Goal: Task Accomplishment & Management: Use online tool/utility

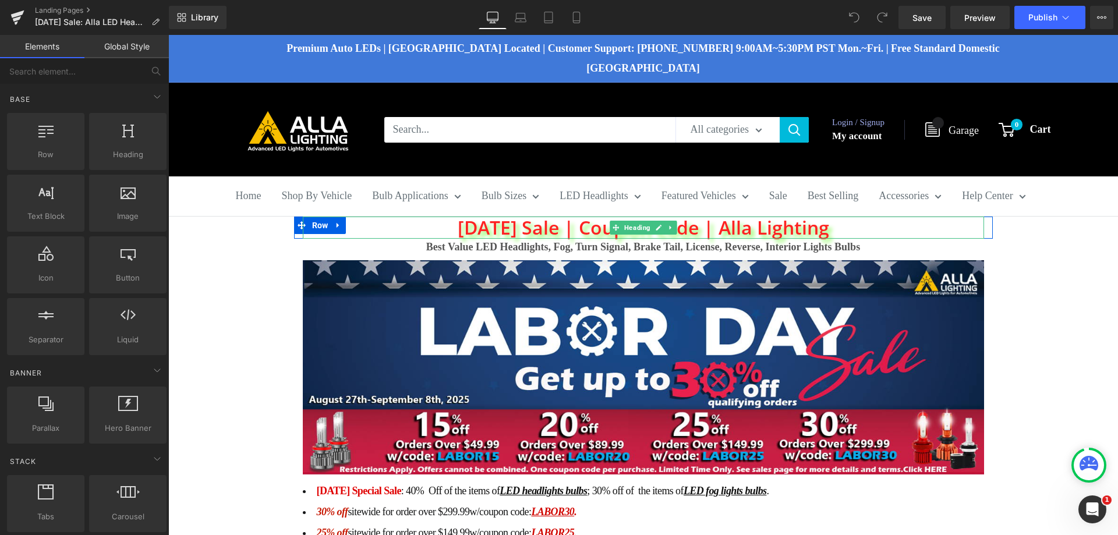
click at [485, 217] on h1 "[DATE] Sale | Coupon Code | Alla Lighting" at bounding box center [643, 228] width 681 height 22
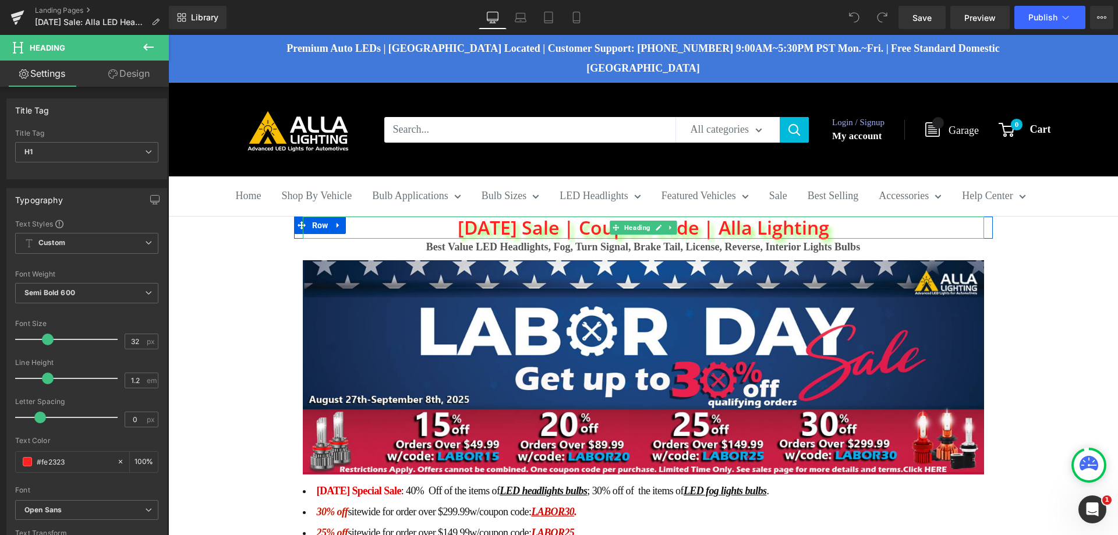
click at [513, 217] on h1 "[DATE] Sale | Coupon Code | Alla Lighting" at bounding box center [643, 228] width 681 height 22
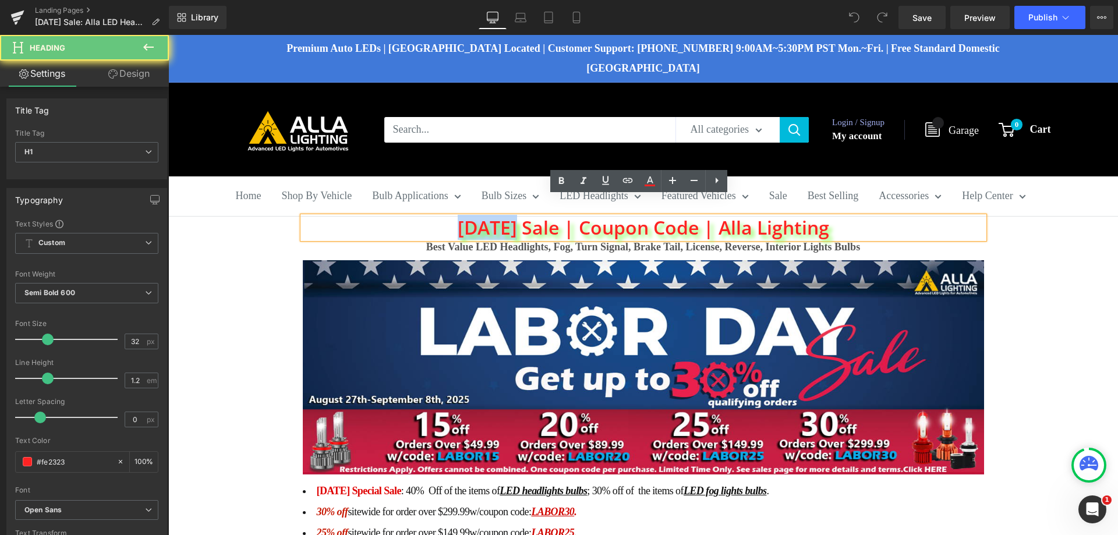
drag, startPoint x: 493, startPoint y: 208, endPoint x: 402, endPoint y: 209, distance: 91.4
click at [402, 217] on h1 "[DATE] Sale | Coupon Code | Alla Lighting" at bounding box center [643, 228] width 681 height 22
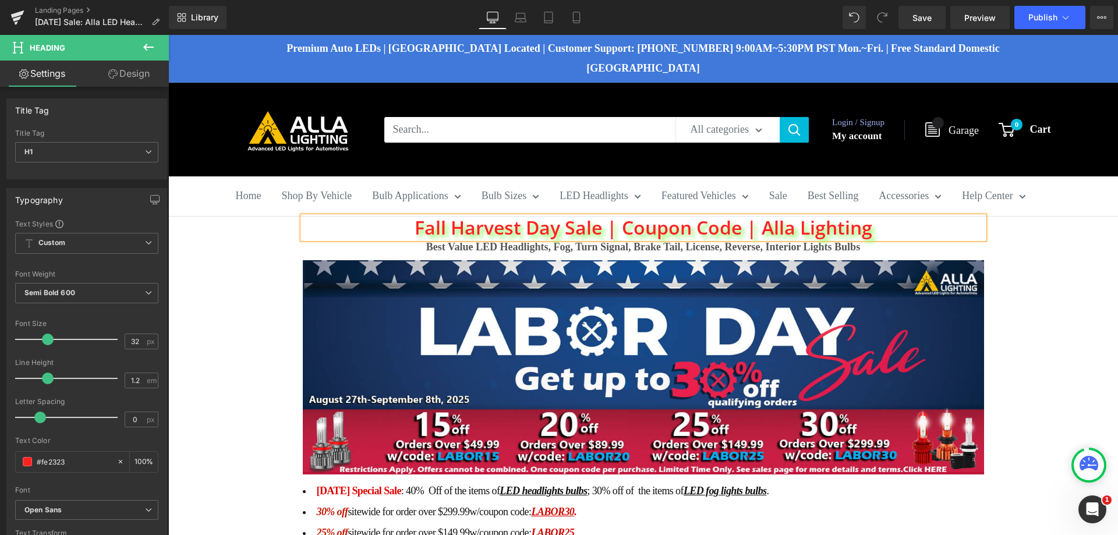
click at [552, 217] on h1 "Fall Harvest Day Sale | Coupon Code | Alla Lighting" at bounding box center [643, 228] width 681 height 22
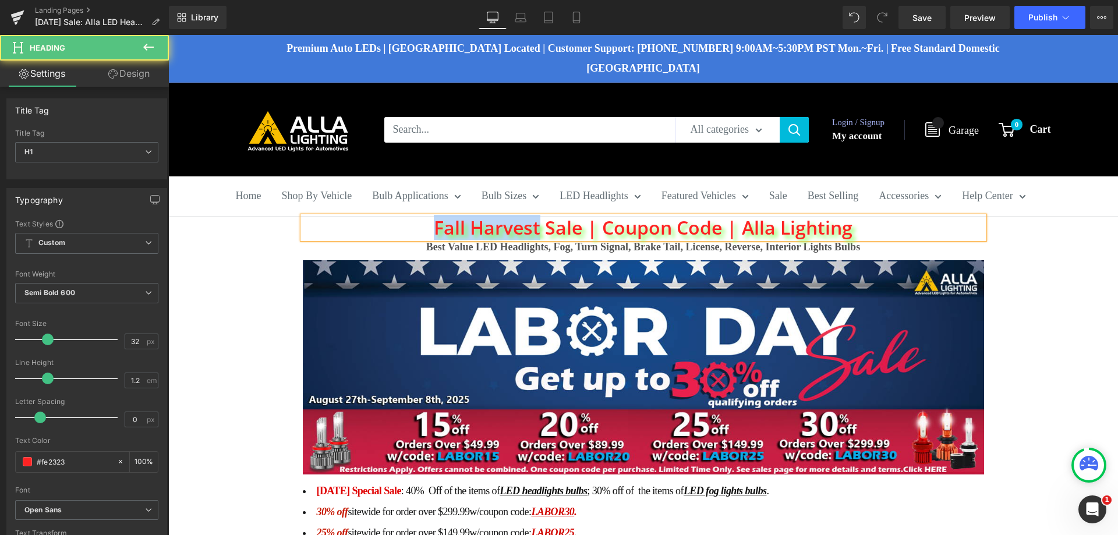
drag, startPoint x: 533, startPoint y: 209, endPoint x: 421, endPoint y: 213, distance: 112.5
click at [421, 217] on h1 "Fall Harvest Sale | Coupon Code | Alla Lighting" at bounding box center [643, 228] width 681 height 22
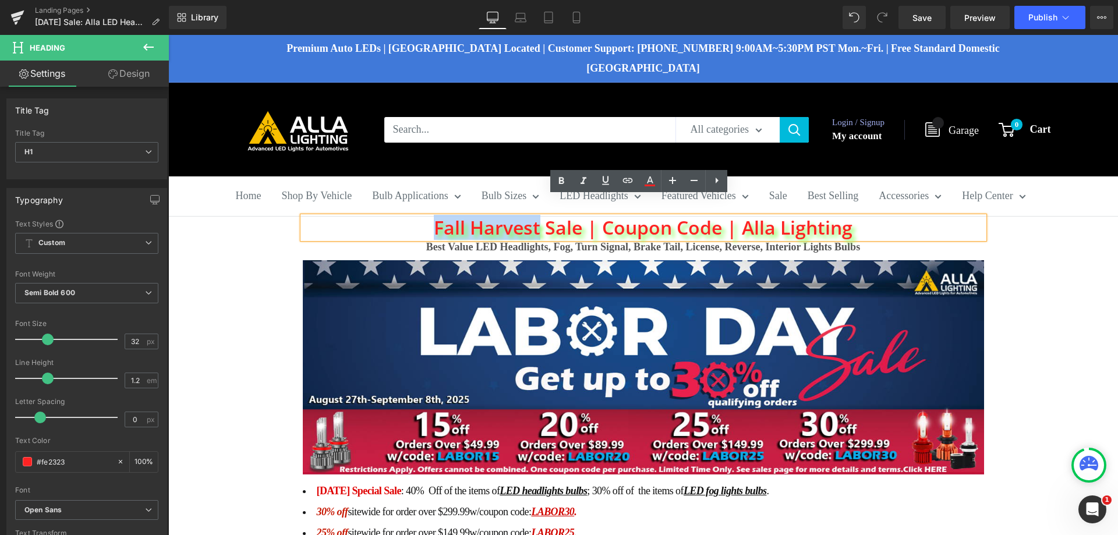
copy h1 "Fall Harvest"
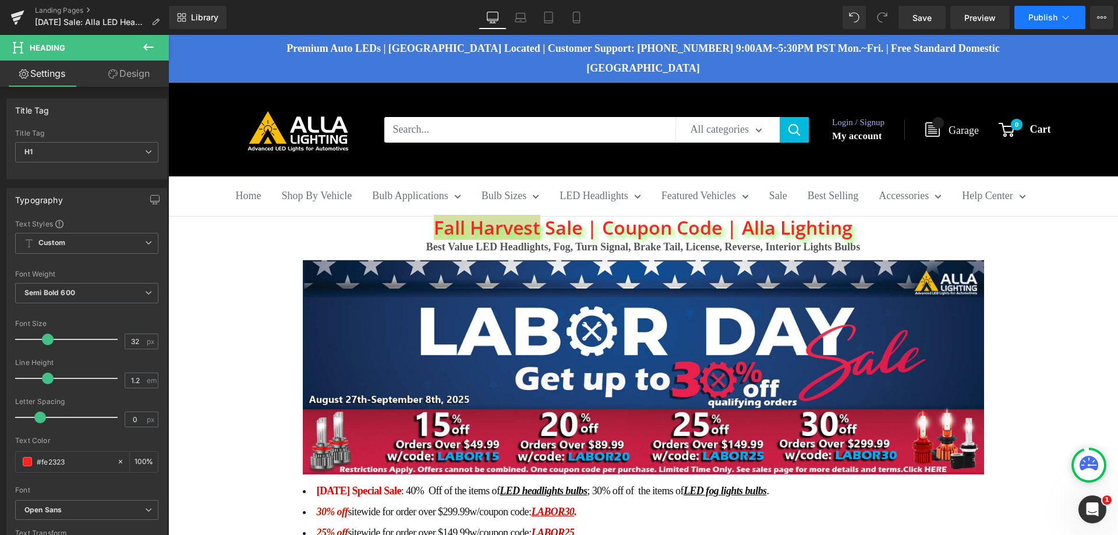
click at [1042, 20] on span "Publish" at bounding box center [1042, 17] width 29 height 9
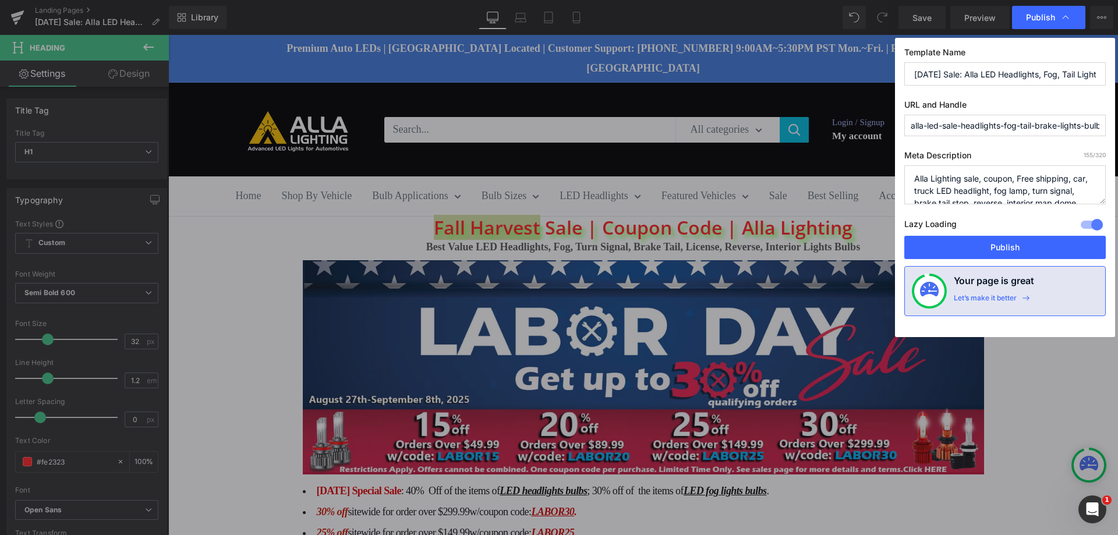
click at [952, 76] on input "[DATE] Sale: Alla LED Headlights, Fog, Tail Lights Bulbs" at bounding box center [1005, 73] width 202 height 23
drag, startPoint x: 952, startPoint y: 73, endPoint x: 897, endPoint y: 70, distance: 54.3
click at [897, 70] on div "Template Name [DATE] Sale: Alla LED Headlights, Fog, Tail Lights Bulbs URL and …" at bounding box center [1005, 187] width 220 height 299
paste input "Fall Harvest"
type input "Fall Harvest Sale: Alla LED Headlights, Fog, Tail Lights Bulbs"
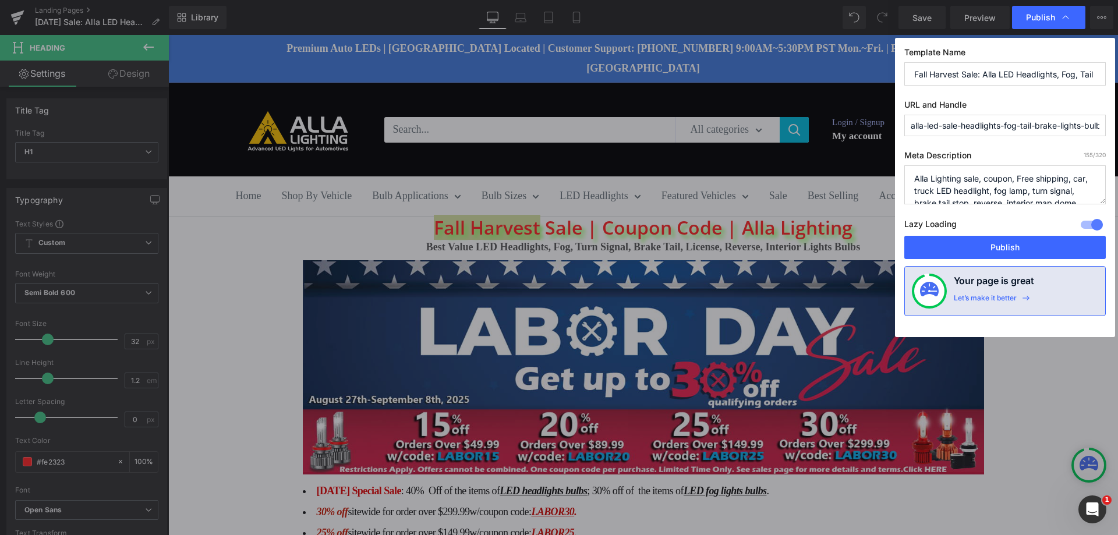
click at [931, 126] on input "alla-led-sale-headlights-fog-tail-brake-lights-bulb" at bounding box center [1005, 126] width 202 height 22
click at [954, 182] on textarea "Alla Lighting sale, coupon, Free shipping, car, truck LED headlight, fog lamp, …" at bounding box center [1005, 184] width 202 height 39
click at [965, 129] on input "alla-led-sale-headlights-fog-tail-brake-lights-bulb" at bounding box center [1005, 126] width 202 height 22
click at [1001, 246] on button "Publish" at bounding box center [1005, 247] width 202 height 23
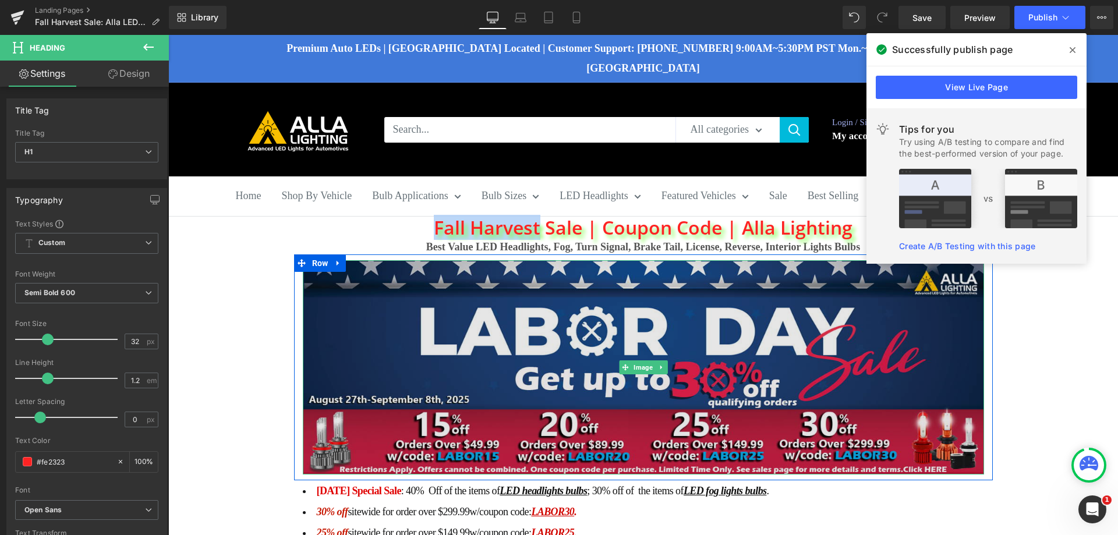
click at [412, 280] on img at bounding box center [643, 367] width 681 height 214
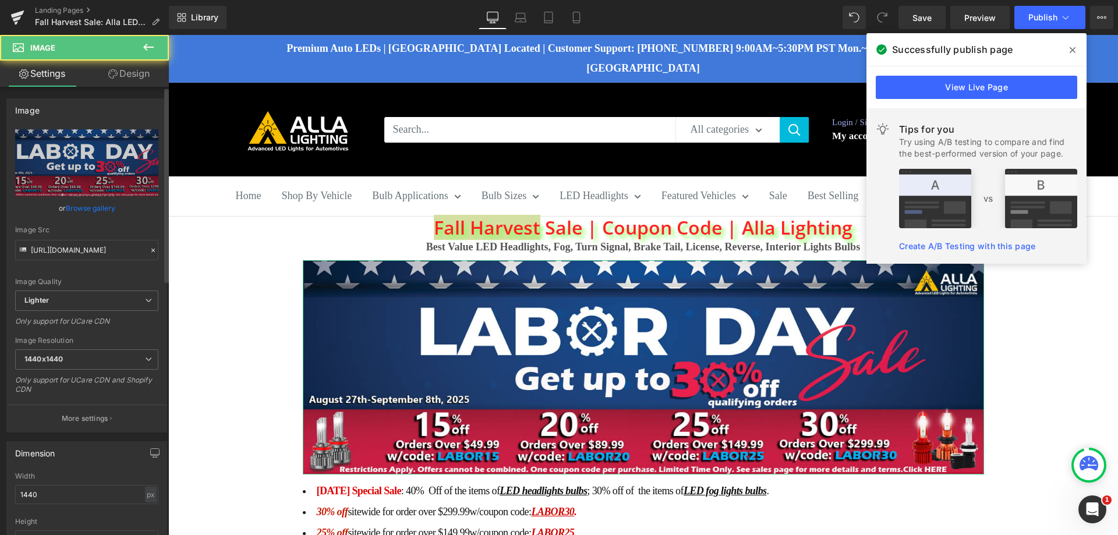
click at [96, 208] on link "Browse gallery" at bounding box center [91, 208] width 50 height 20
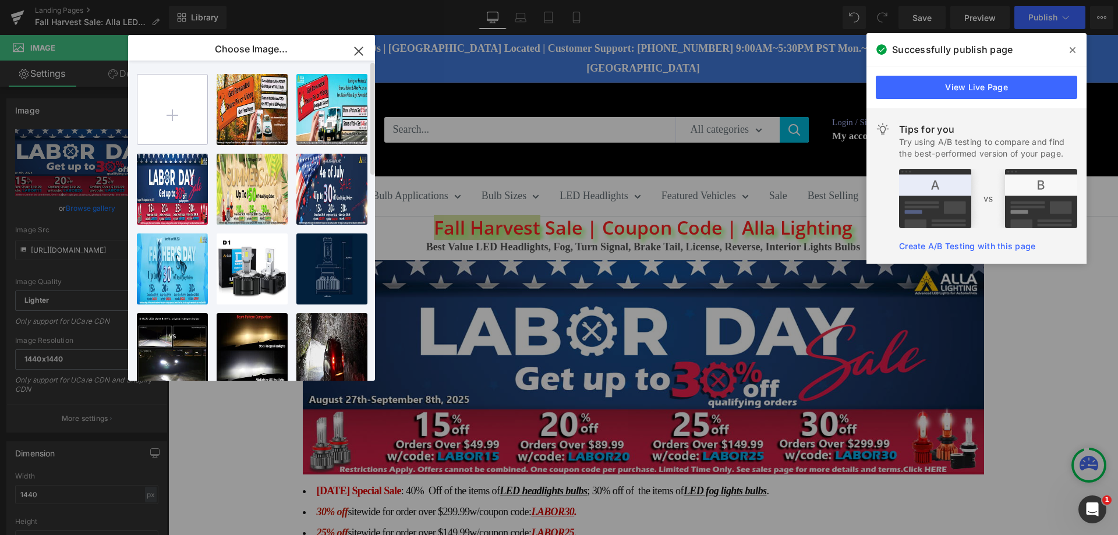
click at [164, 128] on input "file" at bounding box center [172, 110] width 70 height 70
type input "C:\fakepath\alla-led-sale-headlight-fog-tail-brake-light-bulbs.jpg"
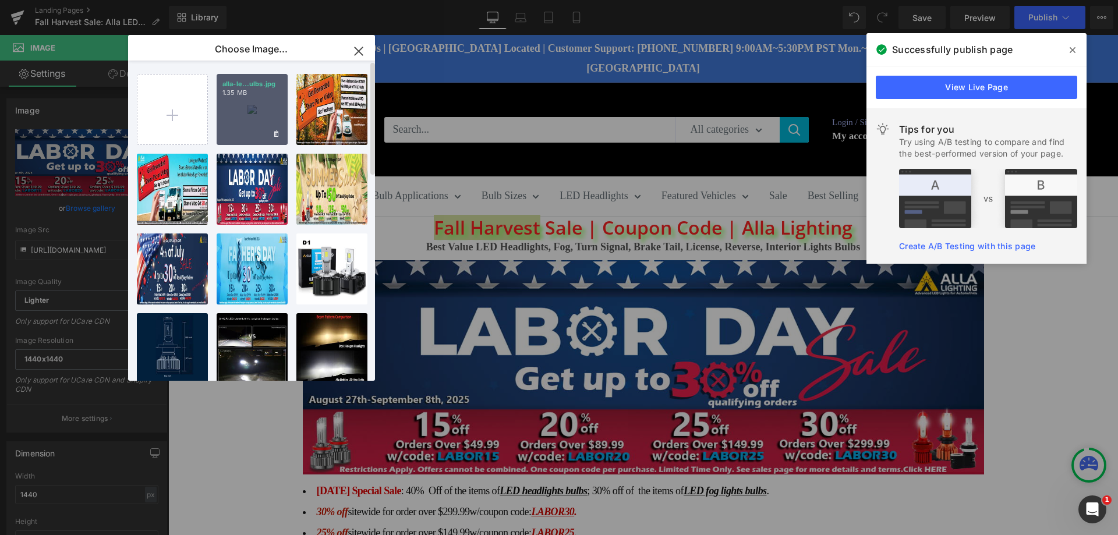
click at [249, 118] on div "alla-le...ulbs.jpg 1.35 MB" at bounding box center [252, 109] width 71 height 71
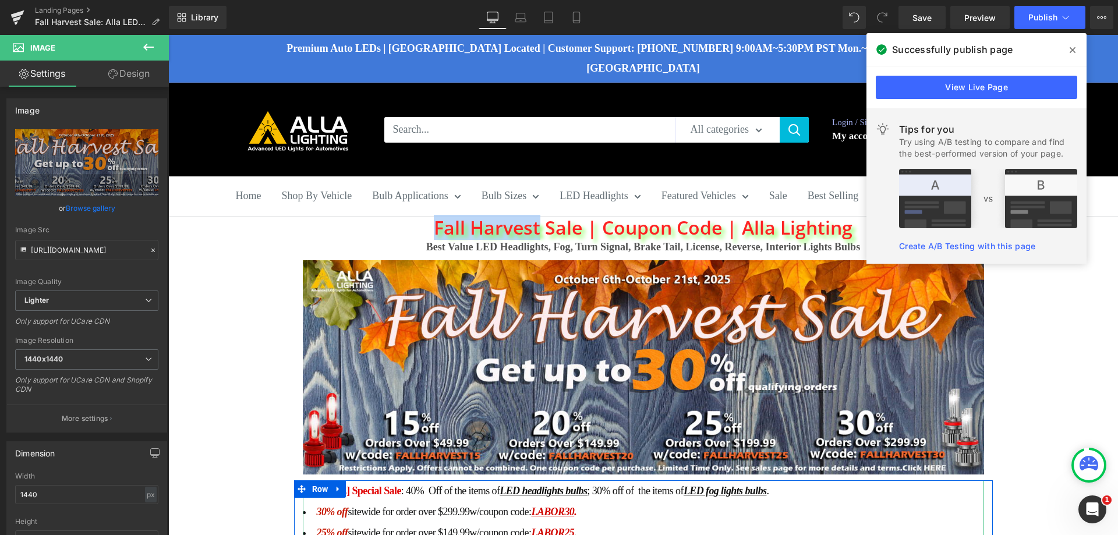
click at [430, 485] on span ": 40% Off of the items of LED headlights bulbs ; 30% off of the items of LED fo…" at bounding box center [585, 491] width 368 height 12
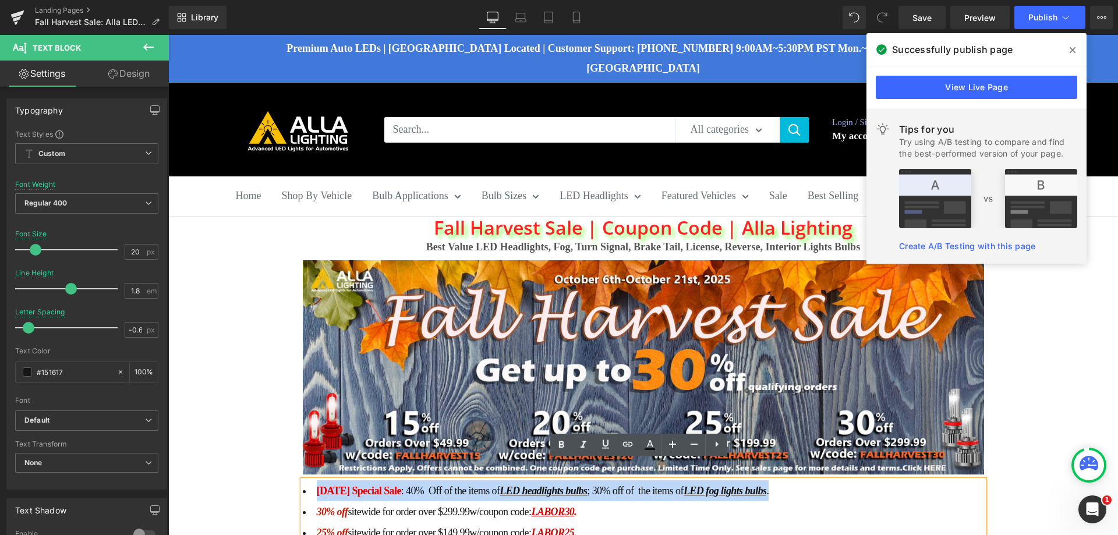
drag, startPoint x: 804, startPoint y: 471, endPoint x: 314, endPoint y: 477, distance: 490.4
click at [314, 480] on li "[DATE] Special Sale : 40% Off of the items of LED headlights bulbs ; 30% off of…" at bounding box center [643, 532] width 681 height 105
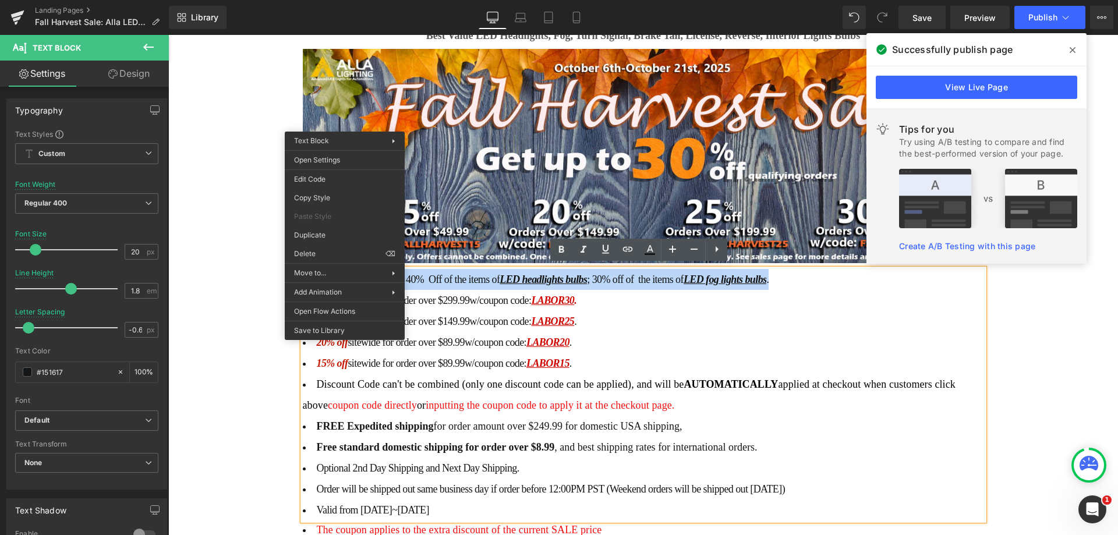
scroll to position [175, 0]
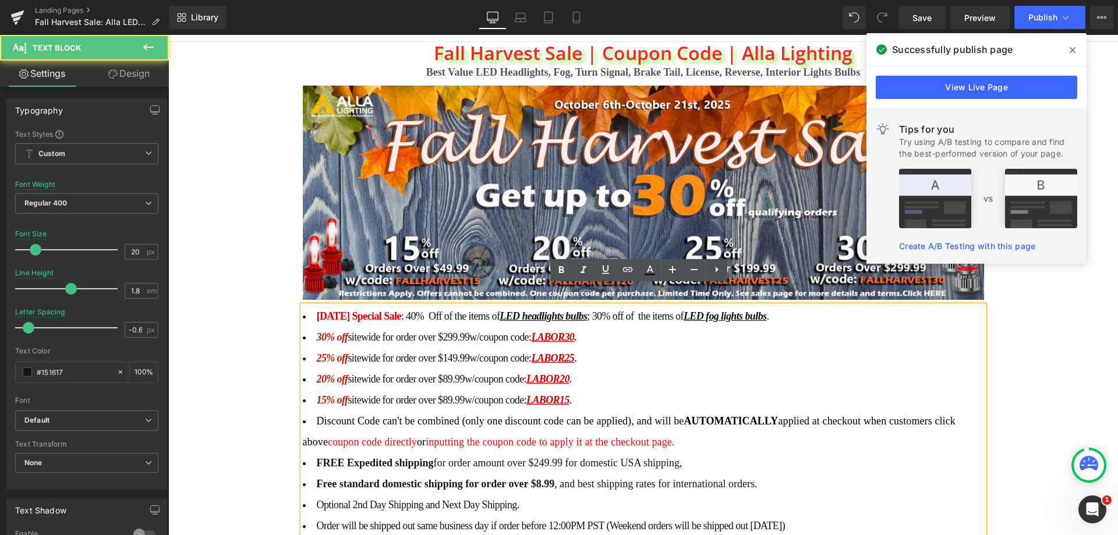
click at [796, 327] on li "30% off sitewide for order over $299.99 w/coupon code: LABOR30 ." at bounding box center [643, 337] width 681 height 21
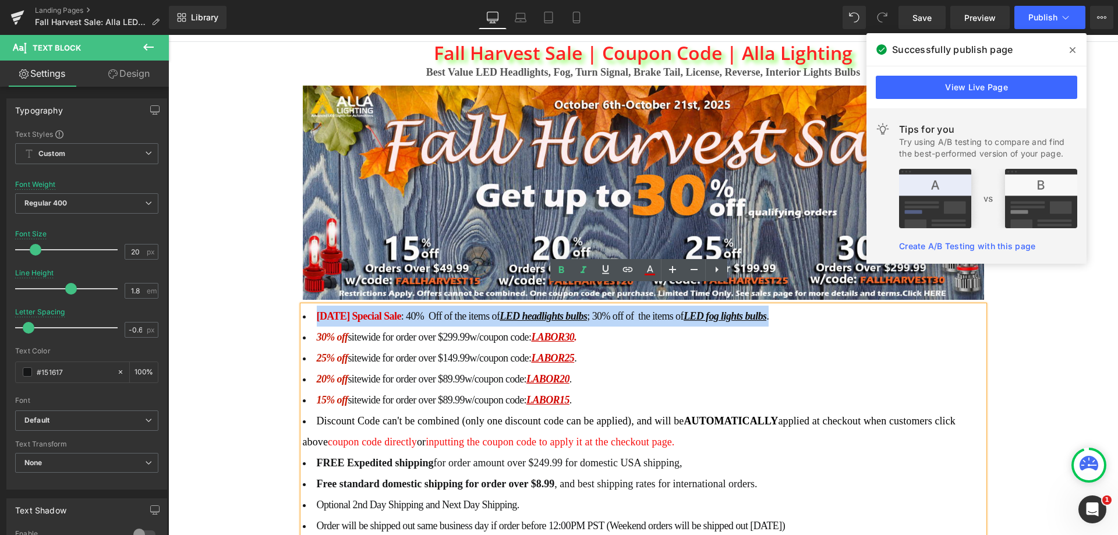
drag, startPoint x: 803, startPoint y: 294, endPoint x: 309, endPoint y: 290, distance: 494.5
click at [309, 306] on li "[DATE] Special Sale : 40% Off of the items of LED headlights bulbs ; 30% off of…" at bounding box center [643, 358] width 681 height 105
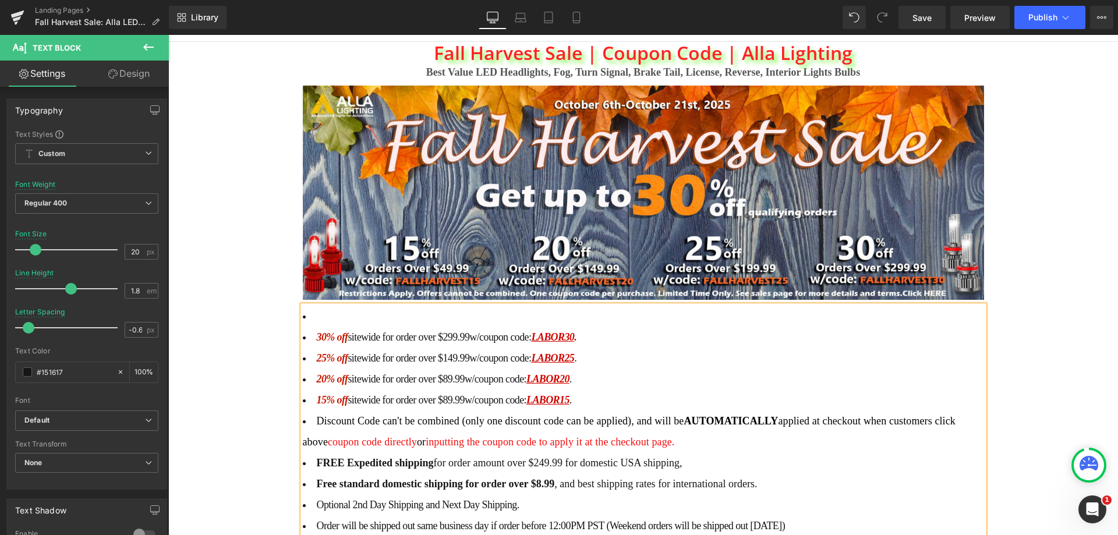
click at [310, 327] on li "30% off sitewide for order over $299.99 w/coupon code: LABOR30 ." at bounding box center [643, 337] width 681 height 21
click at [317, 306] on li "30% off sitewide for order over $299.99 w/coupon code: LABOR30 . 25% off sitewi…" at bounding box center [643, 358] width 681 height 105
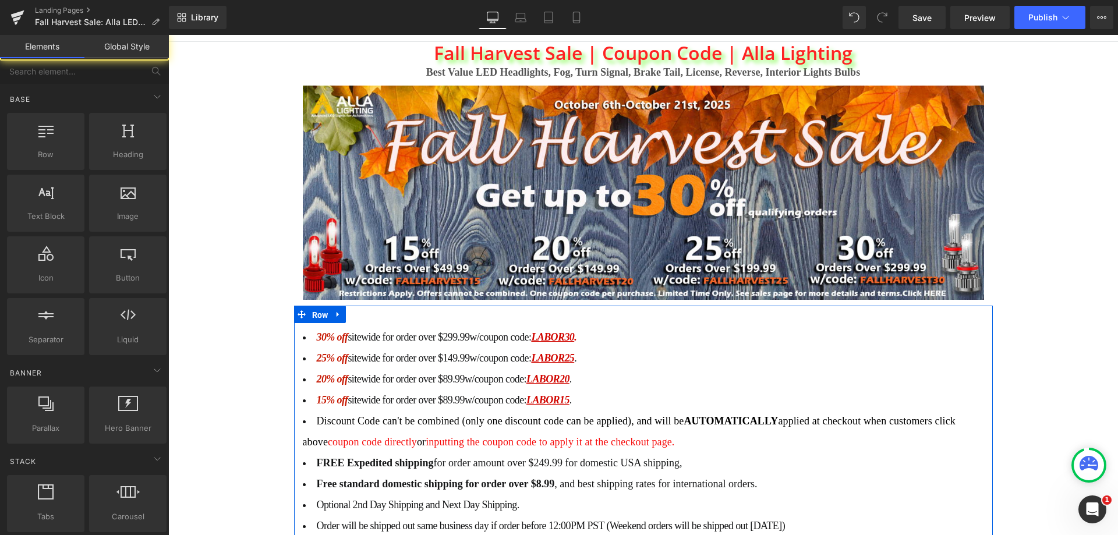
click at [314, 306] on span "Row" at bounding box center [320, 314] width 22 height 17
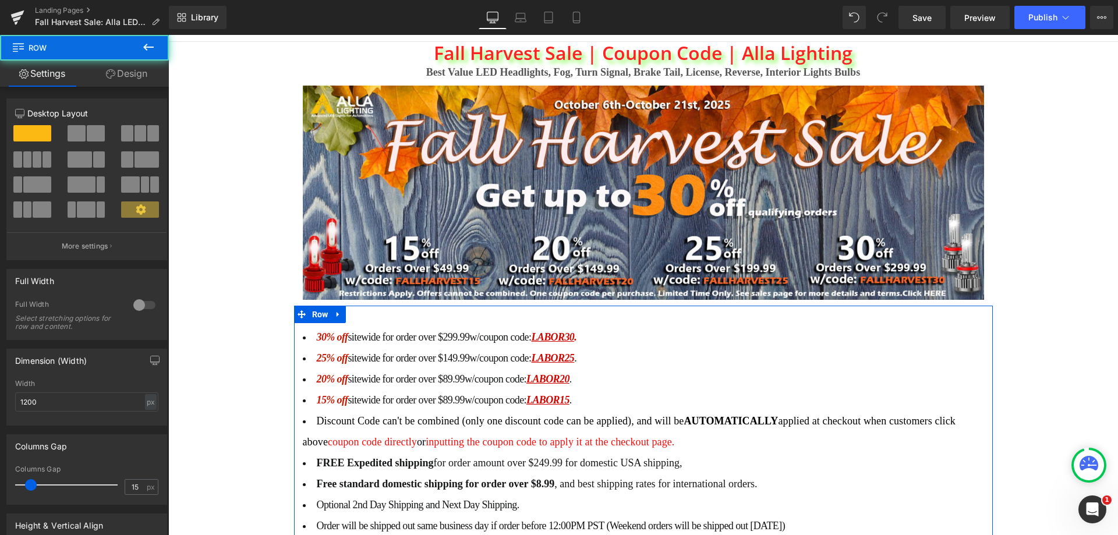
click at [368, 306] on li "30% off sitewide for order over $299.99 w/coupon code: LABOR30 . 25% off sitewi…" at bounding box center [643, 358] width 681 height 105
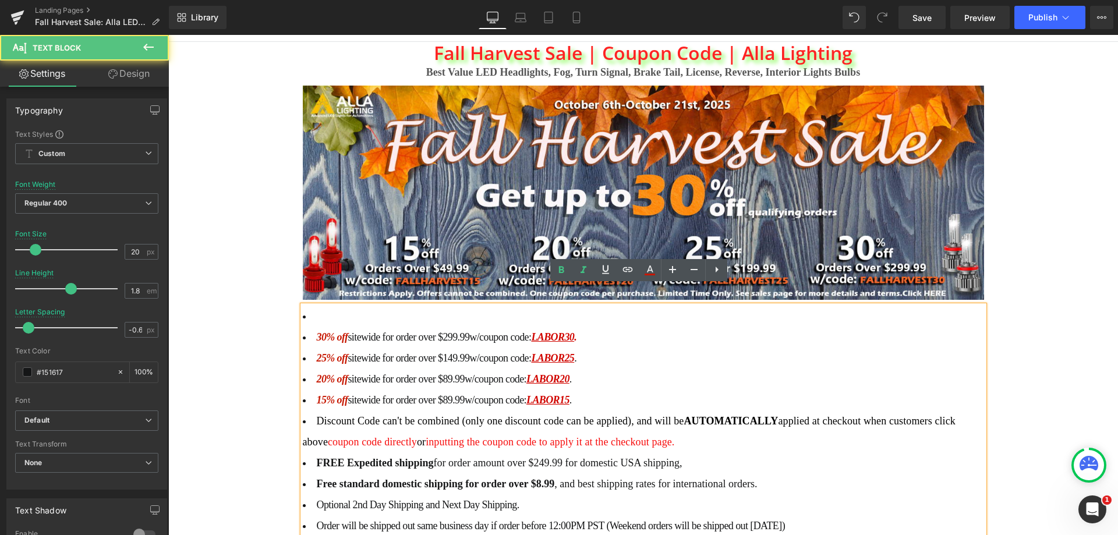
drag, startPoint x: 338, startPoint y: 292, endPoint x: 291, endPoint y: 294, distance: 47.2
click at [294, 306] on div "30% off sitewide for order over $299.99 w/coupon code: LABOR30 . 25% off sitewi…" at bounding box center [643, 457] width 699 height 302
click at [347, 306] on li "30% off sitewide for order over $299.99 w/coupon code: LABOR30 . 25% off sitewi…" at bounding box center [643, 358] width 681 height 105
click at [715, 273] on icon at bounding box center [717, 270] width 14 height 14
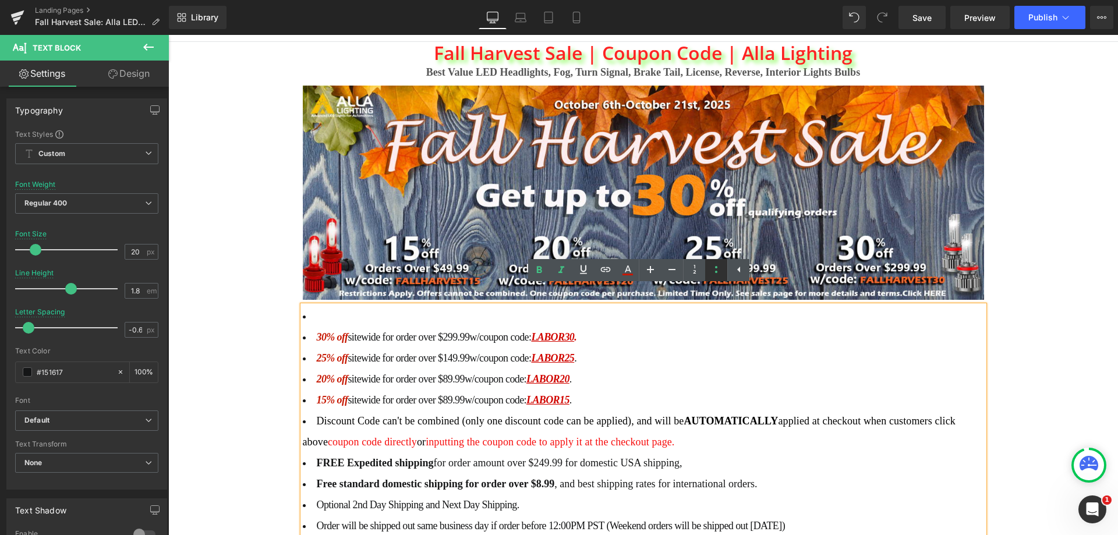
click at [716, 271] on icon at bounding box center [716, 269] width 2 height 7
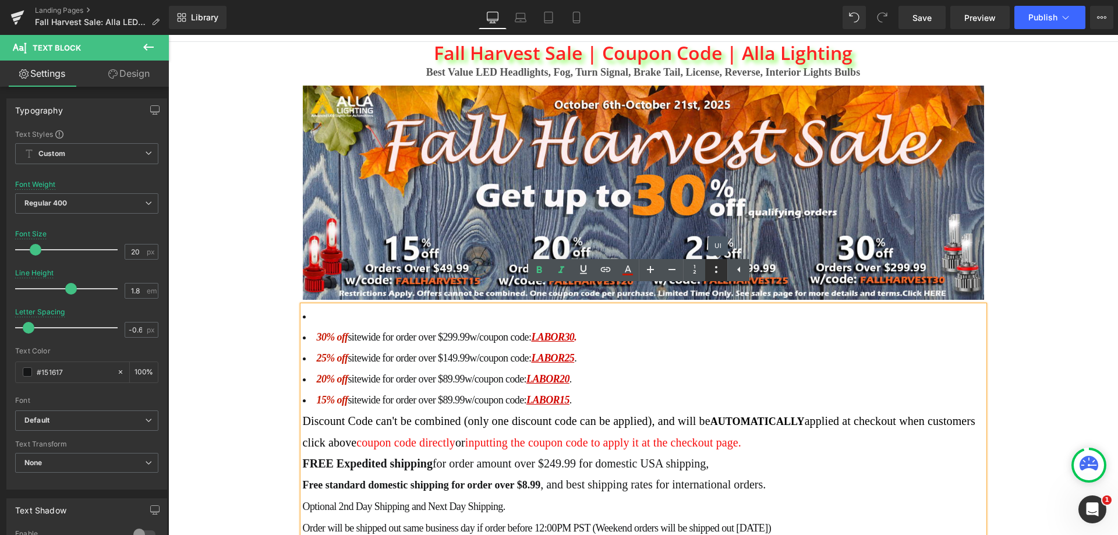
click at [716, 271] on icon at bounding box center [716, 269] width 2 height 7
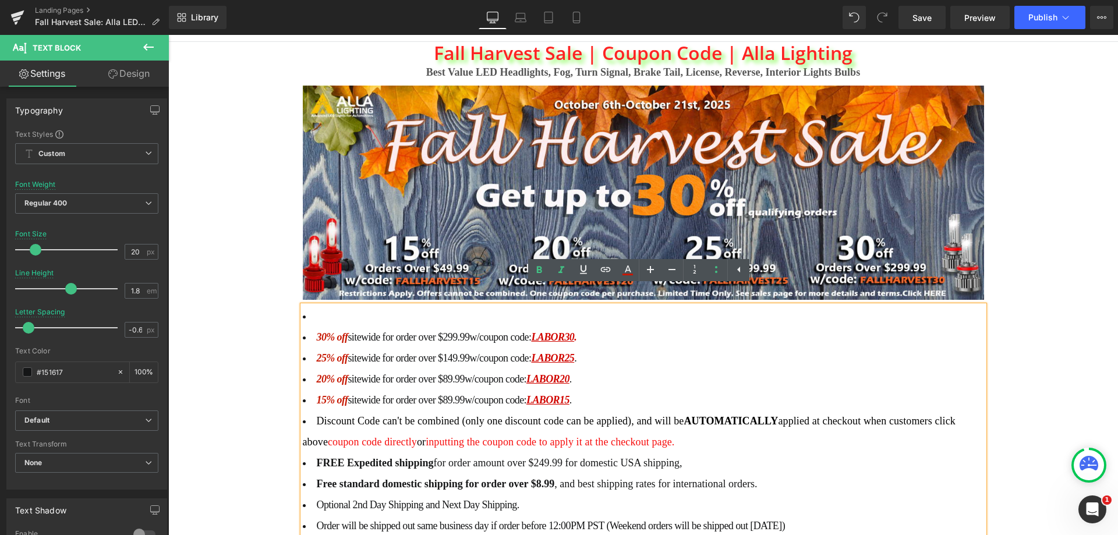
click at [321, 331] on span "30% off" at bounding box center [332, 337] width 31 height 12
click at [310, 327] on li "30% off sitewide for order over $299.99 w/coupon code: LABOR30 ." at bounding box center [643, 337] width 681 height 21
click at [715, 274] on icon at bounding box center [716, 270] width 14 height 14
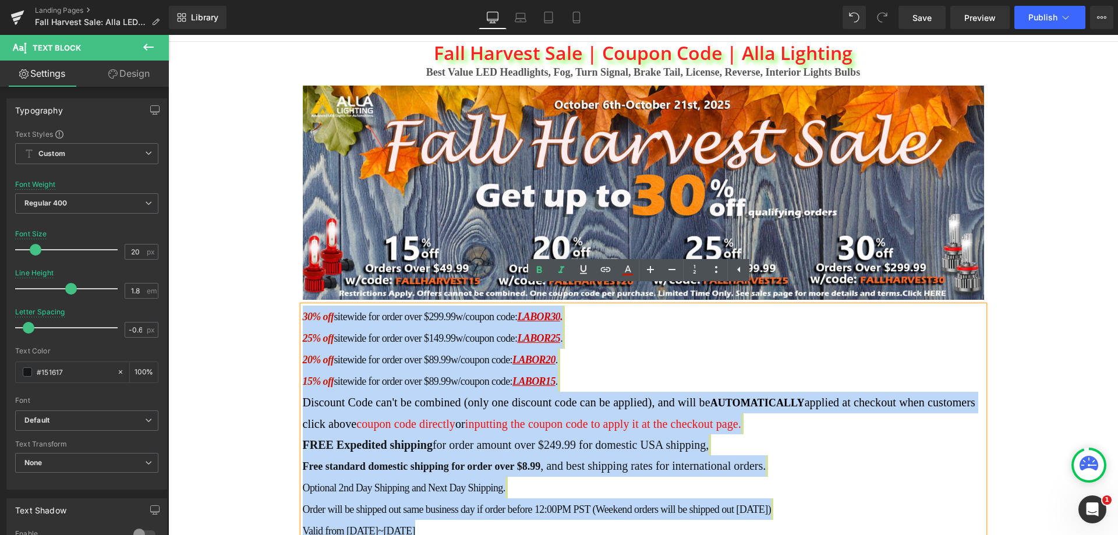
click at [345, 333] on span "sitewide for order over $149.99" at bounding box center [395, 339] width 122 height 12
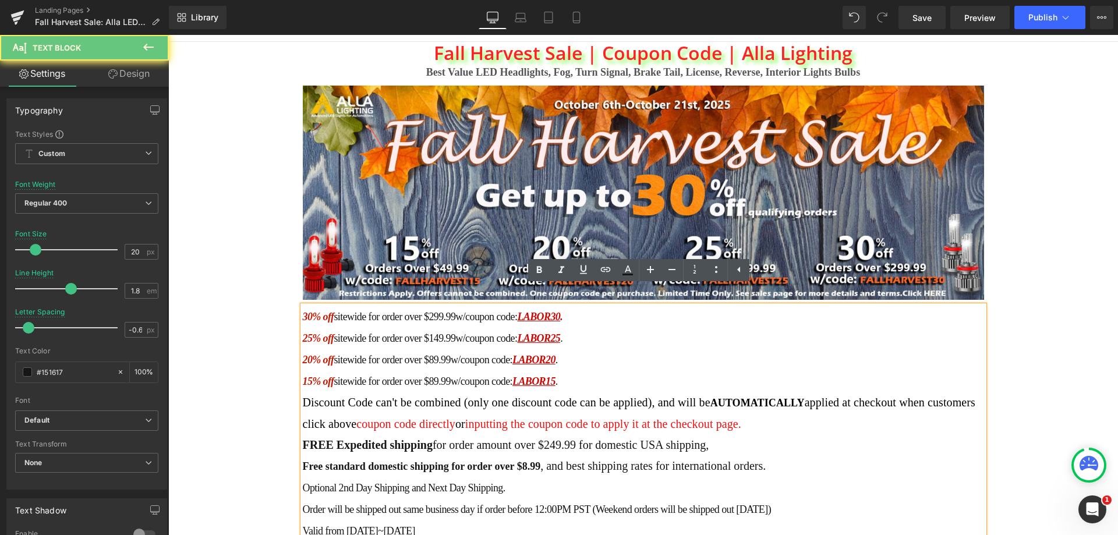
click at [303, 311] on span "30% off" at bounding box center [318, 317] width 31 height 12
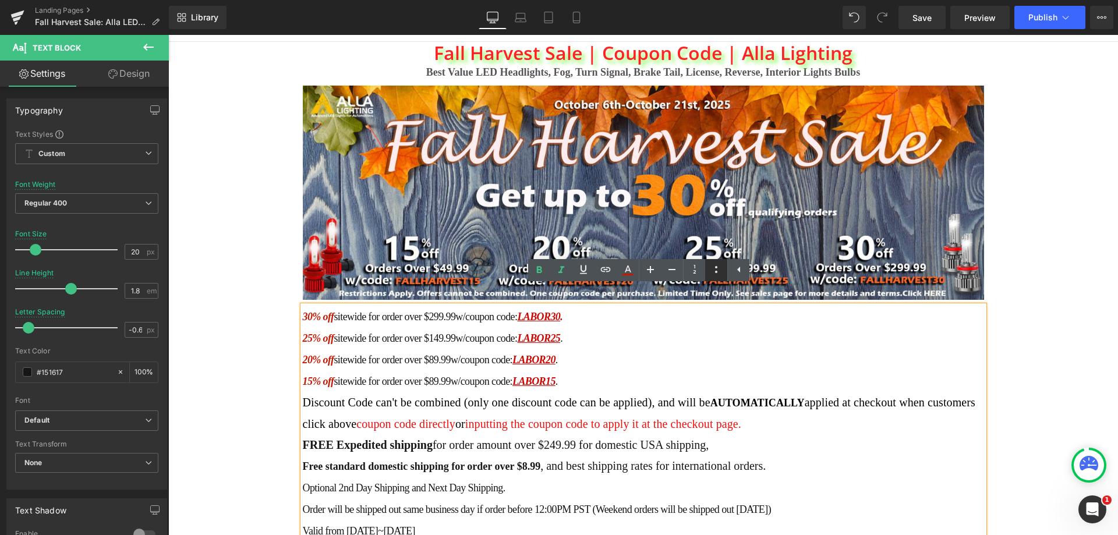
click at [712, 273] on icon at bounding box center [716, 270] width 14 height 14
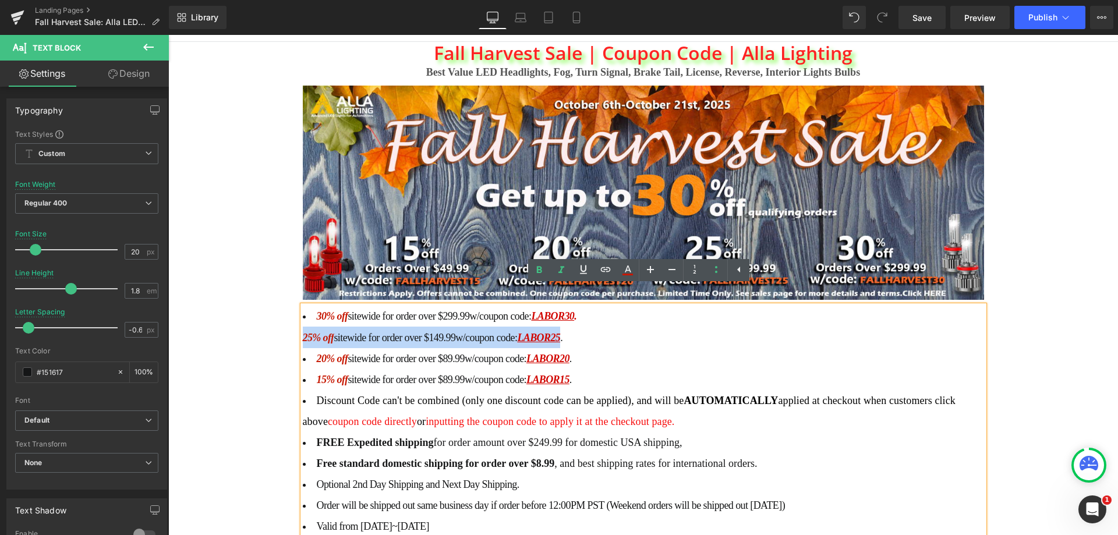
click at [639, 348] on li "20% off sitewide for order over $89.99 w/coupon code: LABOR20 ." at bounding box center [643, 358] width 681 height 21
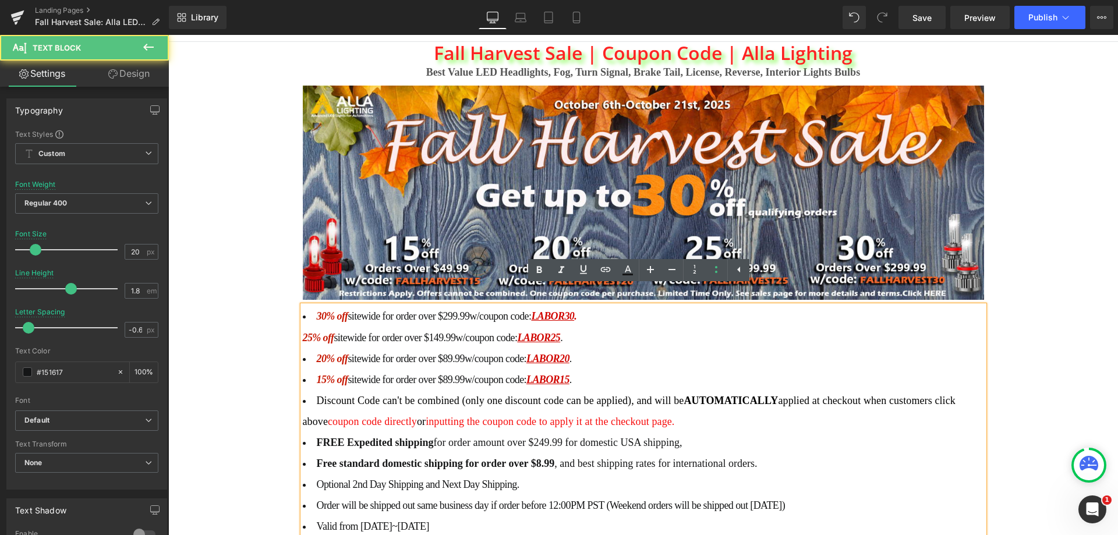
click at [303, 319] on div "30% off sitewide for order over $299.99 w/coupon code: LABOR30 . 25% off sitewi…" at bounding box center [643, 421] width 681 height 231
click at [303, 314] on div "30% off sitewide for order over $299.99 w/coupon code: LABOR30 . 25% off sitewi…" at bounding box center [643, 421] width 681 height 231
click at [604, 306] on li "30% off sitewide for order over $299.99 w/coupon code: LABOR30 ." at bounding box center [643, 316] width 681 height 21
click at [303, 332] on span "25% off" at bounding box center [318, 338] width 31 height 12
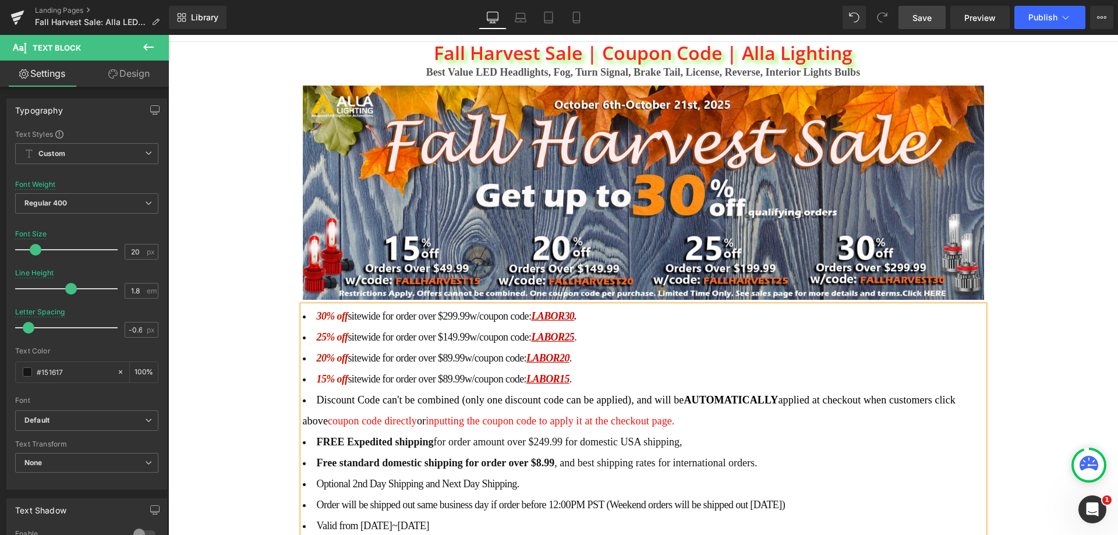
click at [932, 20] on span "Save" at bounding box center [922, 18] width 19 height 12
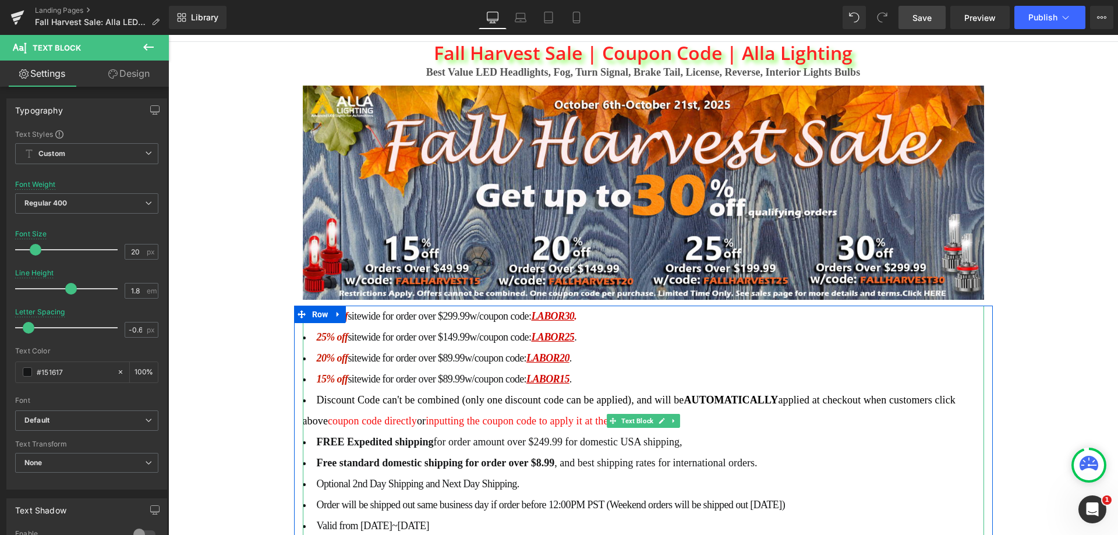
click at [395, 331] on span "sitewide for order over $149.99" at bounding box center [409, 337] width 122 height 12
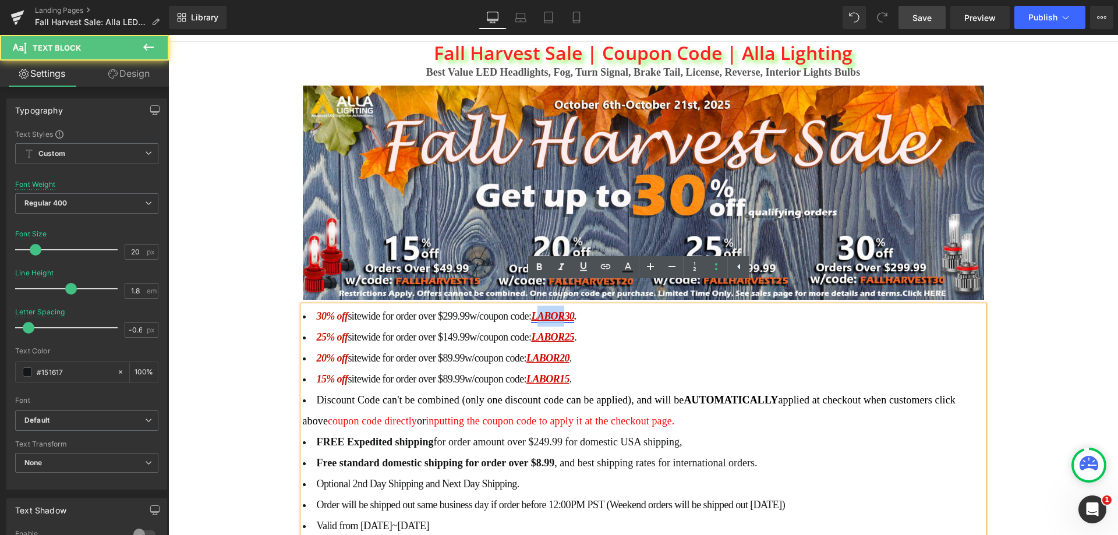
drag, startPoint x: 567, startPoint y: 294, endPoint x: 545, endPoint y: 294, distance: 22.7
click at [545, 310] on u "LABOR30" at bounding box center [552, 316] width 43 height 12
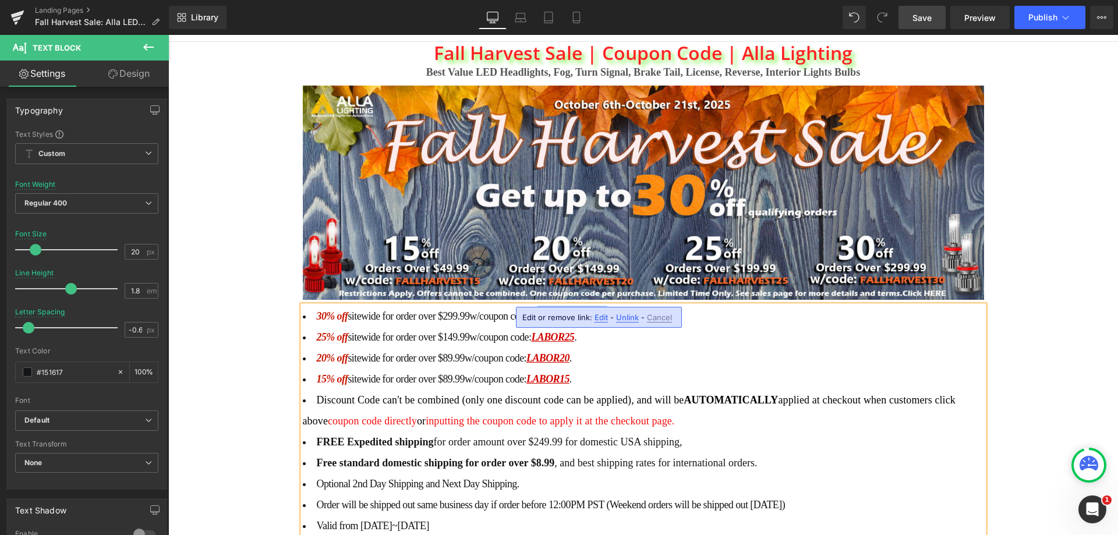
drag, startPoint x: 545, startPoint y: 294, endPoint x: 613, endPoint y: 298, distance: 68.3
click at [613, 310] on u "LFALLHARVEST30" at bounding box center [574, 316] width 86 height 12
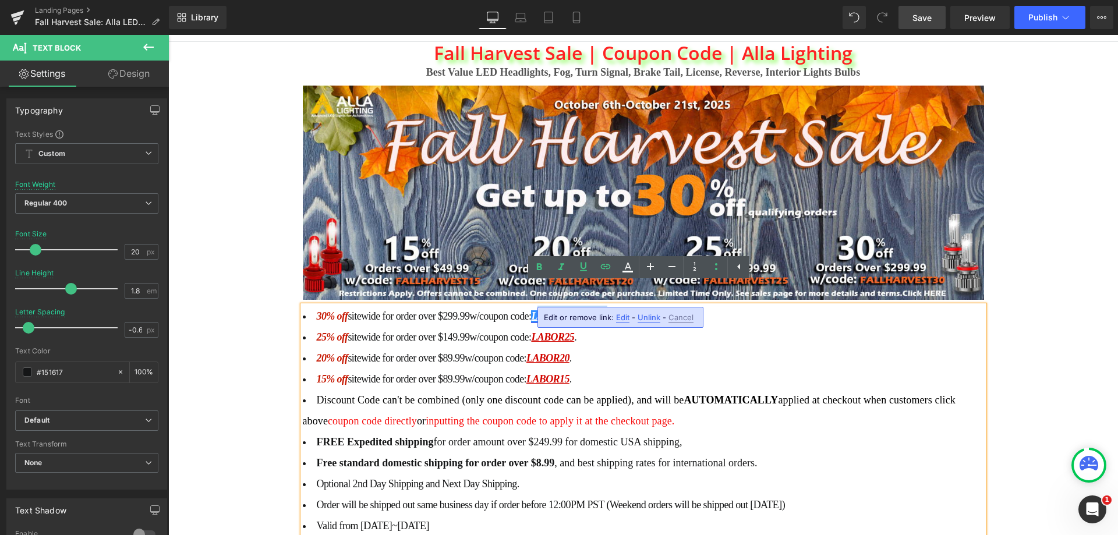
copy u "FALLHARVEST"
click at [540, 310] on u "LFALLHARVEST30" at bounding box center [574, 316] width 86 height 12
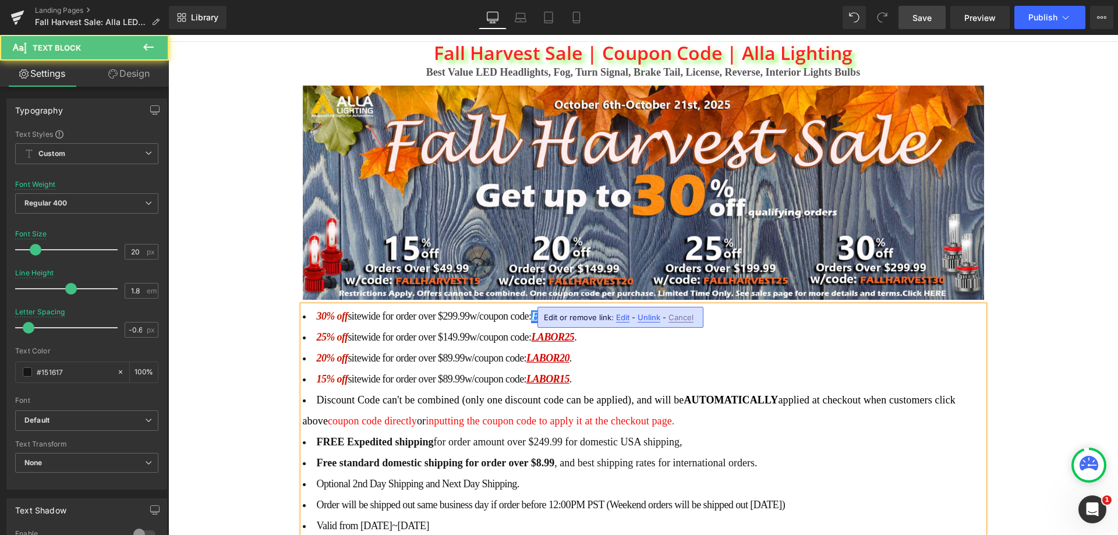
click at [578, 310] on u "FALLHARVEST30" at bounding box center [571, 316] width 80 height 12
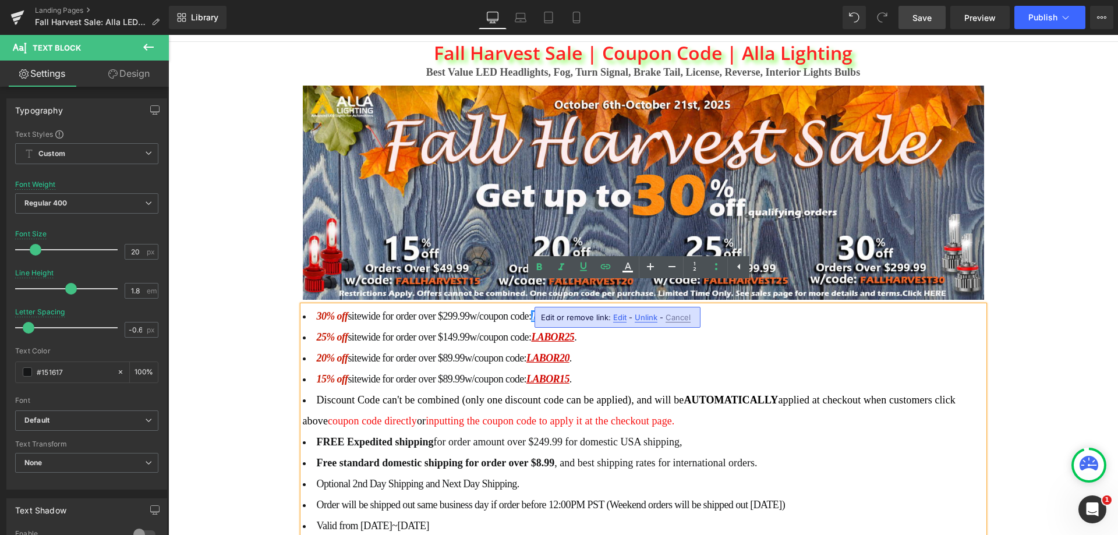
click at [617, 318] on span "Edit" at bounding box center [619, 318] width 13 height 10
drag, startPoint x: 669, startPoint y: 322, endPoint x: 679, endPoint y: 321, distance: 9.9
click at [679, 321] on input "[URL][DOMAIN_NAME]" at bounding box center [607, 321] width 179 height 29
paste input "FALLHARVEST"
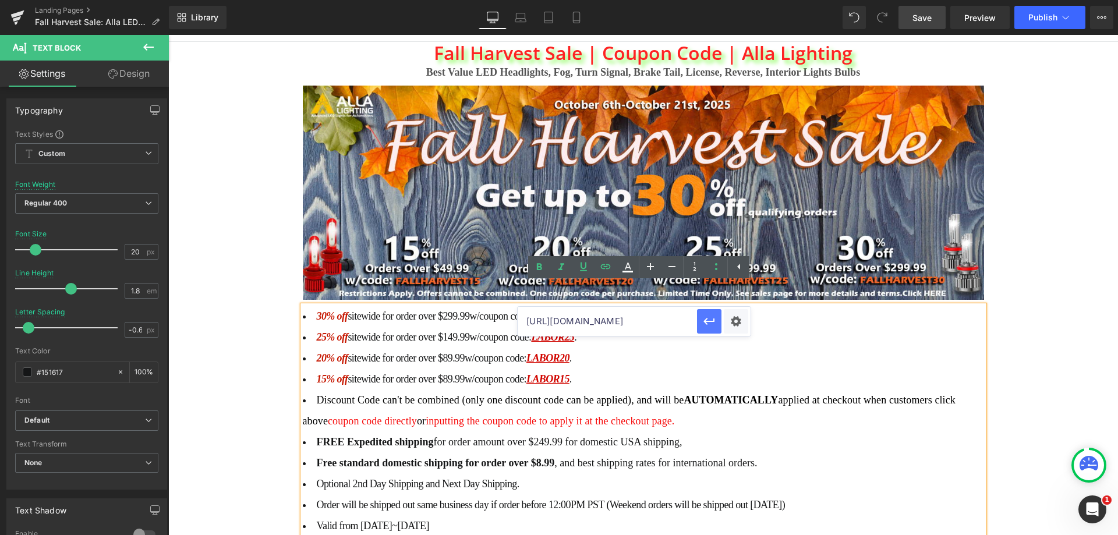
scroll to position [0, 43]
click at [711, 321] on icon "button" at bounding box center [709, 321] width 11 height 7
drag, startPoint x: 571, startPoint y: 316, endPoint x: 546, endPoint y: 316, distance: 25.0
click at [546, 331] on link "LABOR25" at bounding box center [552, 337] width 43 height 12
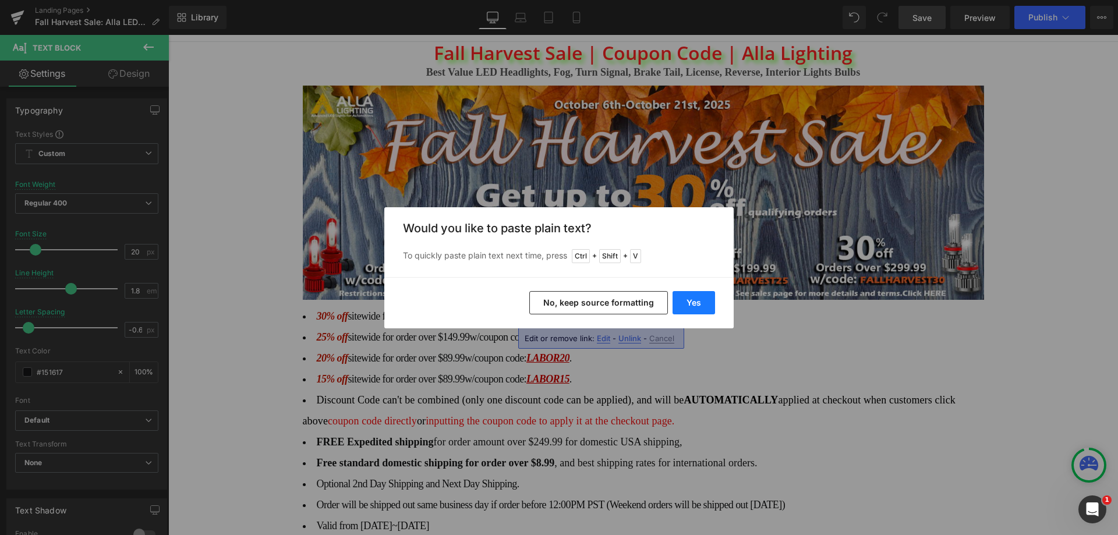
click at [692, 304] on button "Yes" at bounding box center [694, 302] width 43 height 23
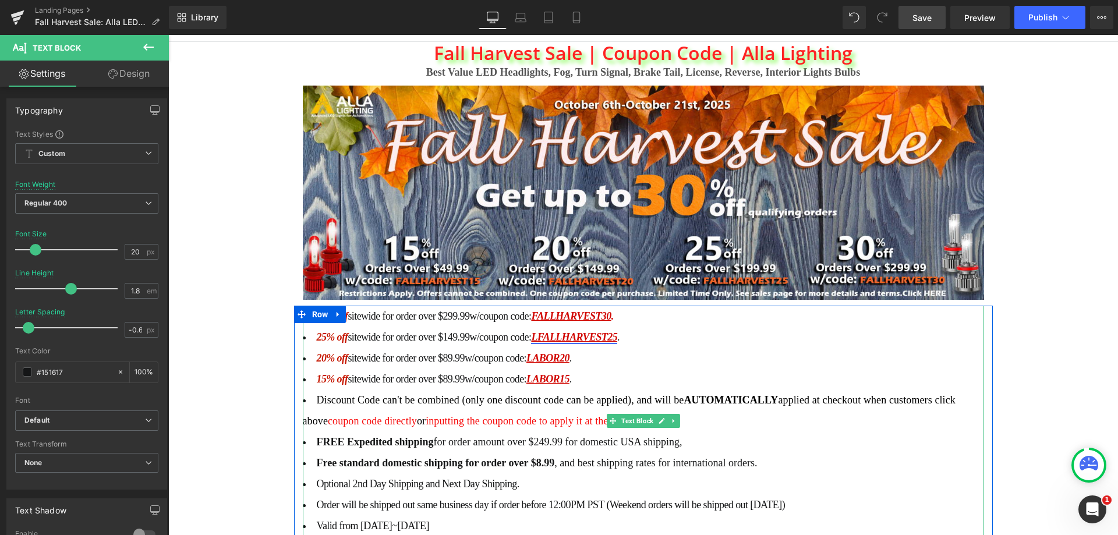
click at [542, 331] on link "LFALLHARVEST25" at bounding box center [574, 337] width 86 height 12
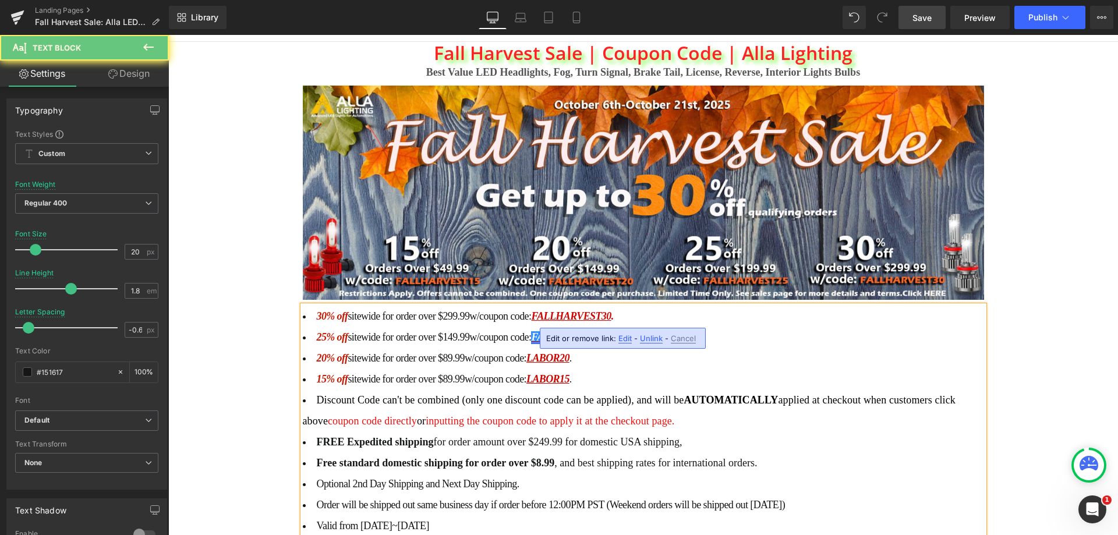
click at [565, 331] on link "FALLHARVEST25" at bounding box center [571, 337] width 80 height 12
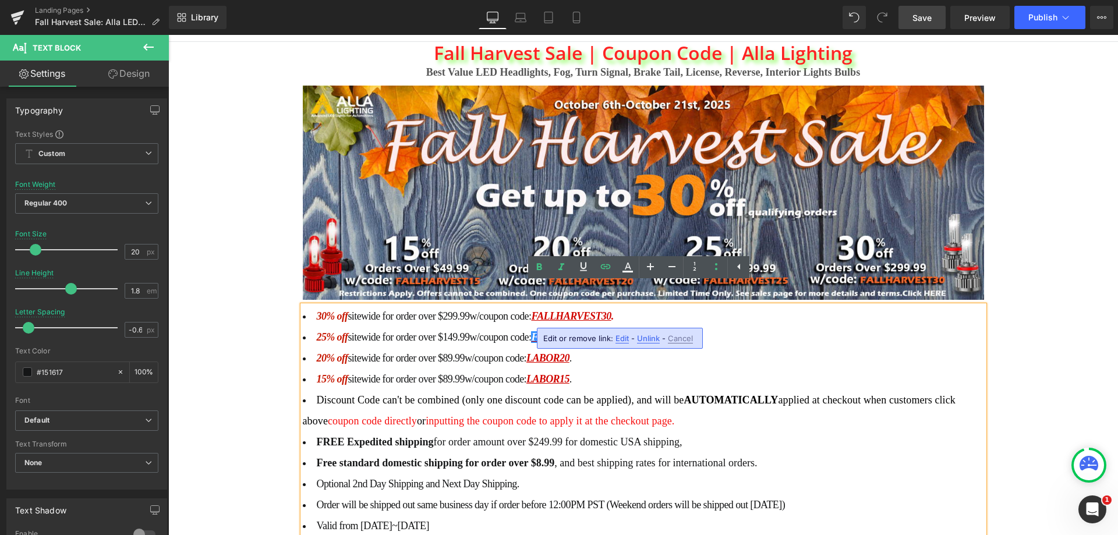
click at [619, 338] on span "Edit" at bounding box center [622, 339] width 13 height 10
drag, startPoint x: 671, startPoint y: 342, endPoint x: 681, endPoint y: 342, distance: 9.9
click at [681, 342] on input "[URL][DOMAIN_NAME]" at bounding box center [609, 342] width 179 height 29
paste input "FALLHARVEST"
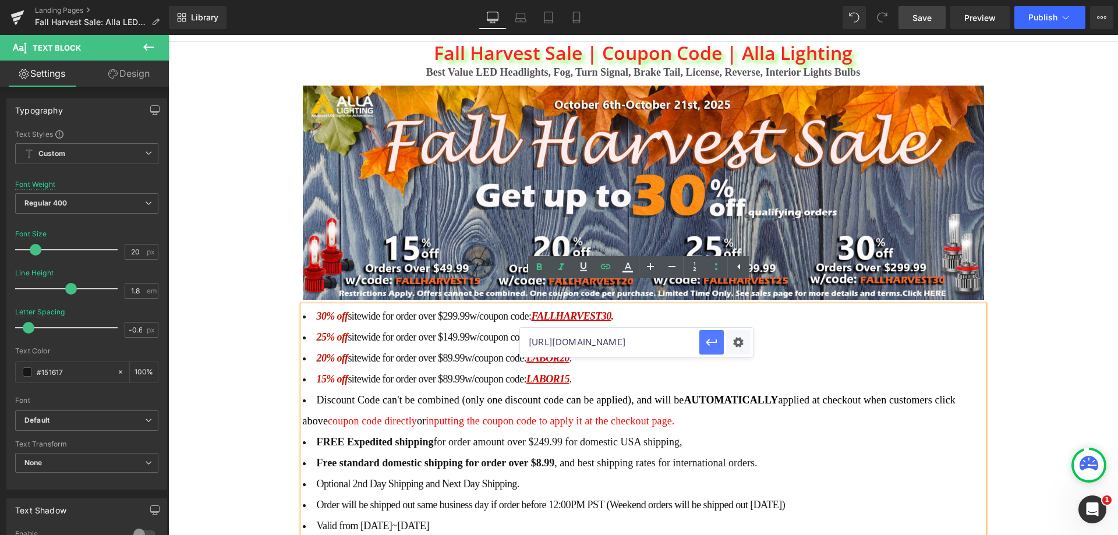
scroll to position [0, 0]
click at [713, 341] on icon "button" at bounding box center [712, 342] width 14 height 14
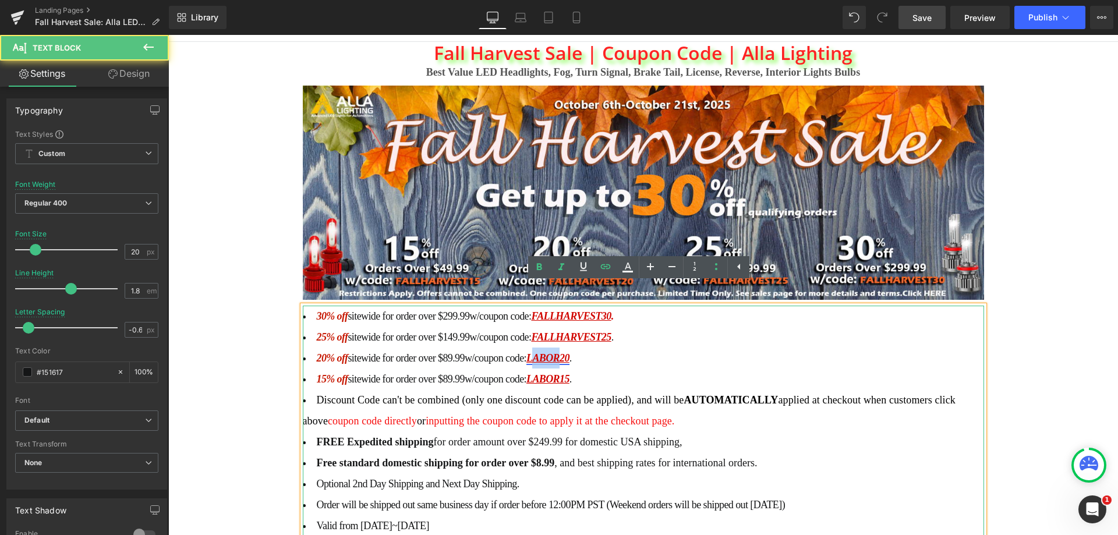
drag, startPoint x: 568, startPoint y: 338, endPoint x: 540, endPoint y: 338, distance: 28.0
click at [540, 352] on link "LABOR20" at bounding box center [547, 358] width 43 height 12
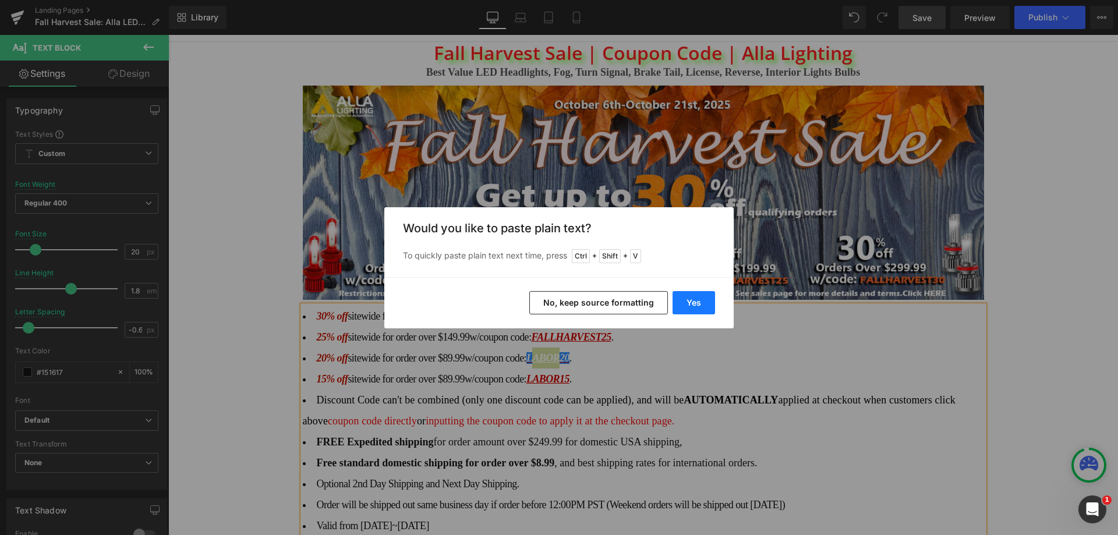
drag, startPoint x: 688, startPoint y: 309, endPoint x: 511, endPoint y: 278, distance: 179.8
click at [688, 309] on button "Yes" at bounding box center [694, 302] width 43 height 23
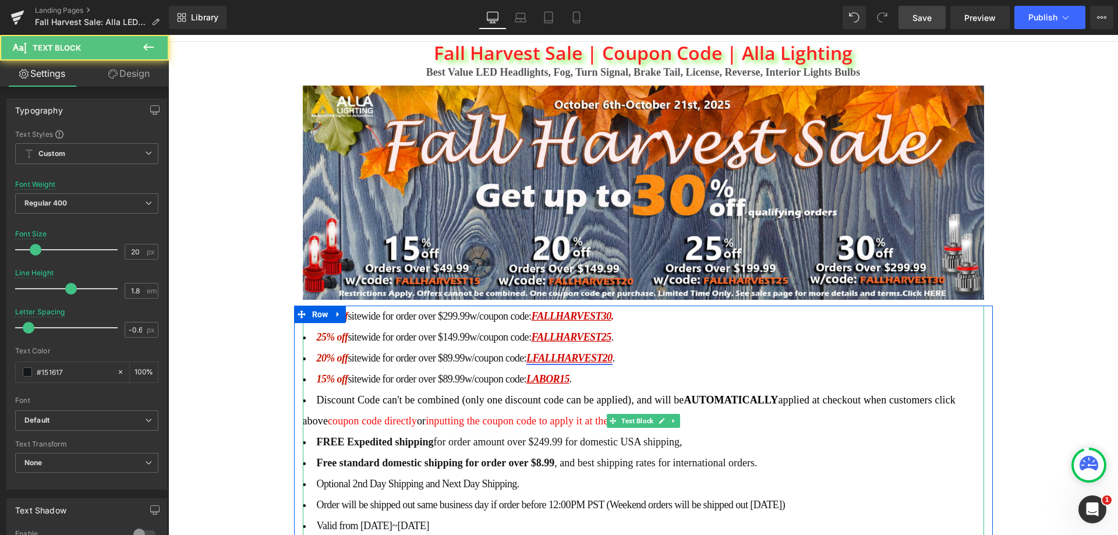
click at [541, 352] on link "LFALLHARVEST20" at bounding box center [569, 358] width 86 height 12
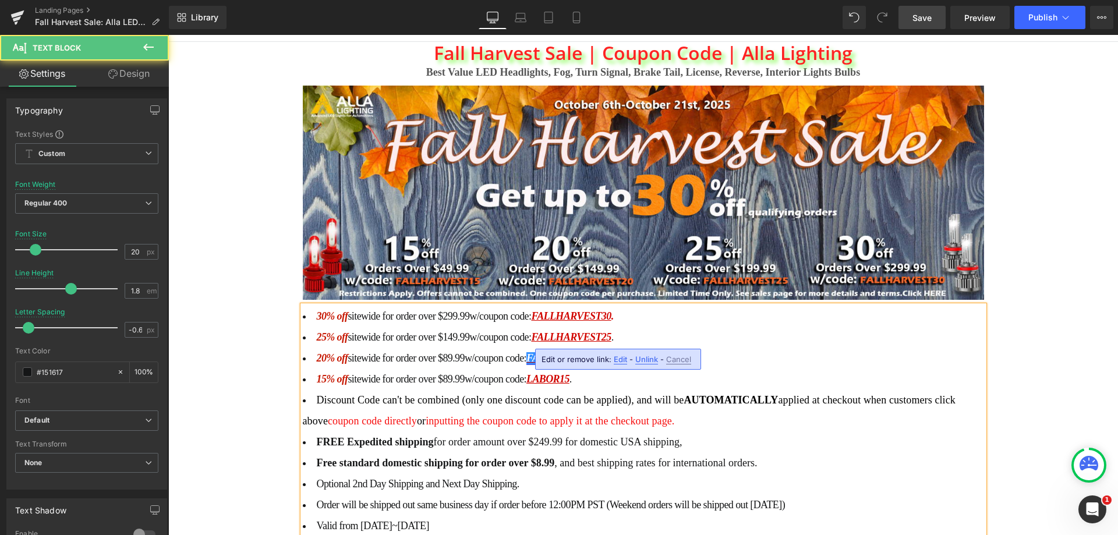
click at [568, 352] on link "FALLHARVEST20" at bounding box center [566, 358] width 80 height 12
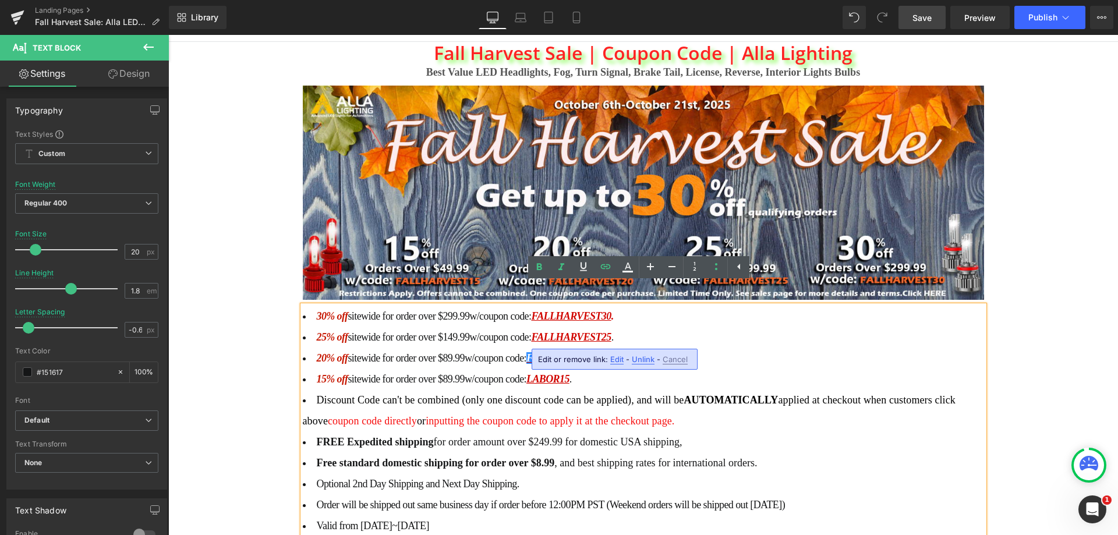
drag, startPoint x: 616, startPoint y: 358, endPoint x: 451, endPoint y: 323, distance: 168.5
click at [616, 358] on span "Edit" at bounding box center [616, 360] width 13 height 10
drag, startPoint x: 666, startPoint y: 365, endPoint x: 675, endPoint y: 362, distance: 9.8
click at [675, 362] on input "[URL][DOMAIN_NAME]" at bounding box center [604, 363] width 179 height 29
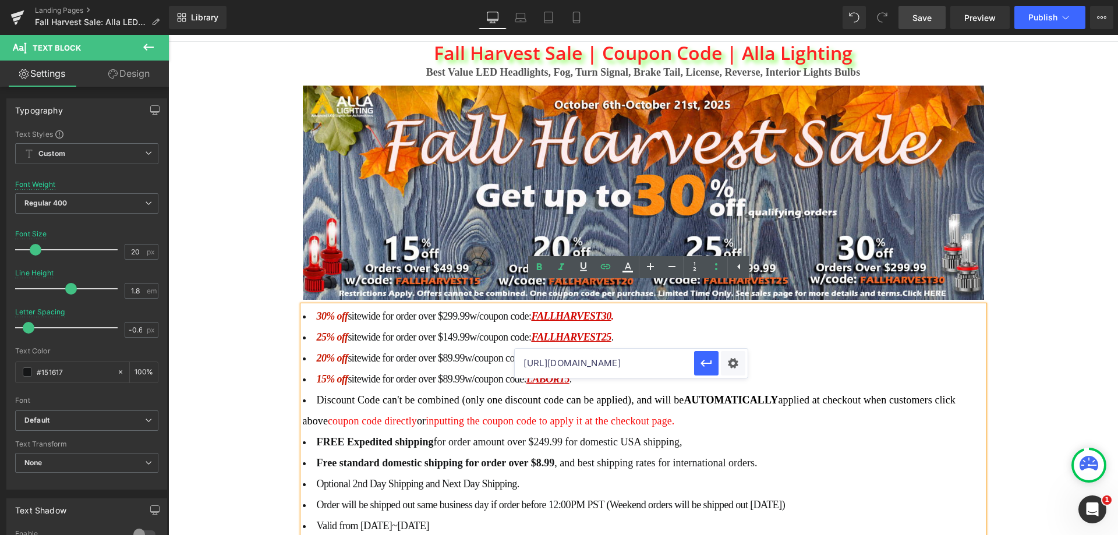
paste input "FALLHARVEST"
click at [704, 363] on icon "button" at bounding box center [706, 363] width 11 height 7
click at [564, 373] on link "LABOR15" at bounding box center [547, 379] width 43 height 12
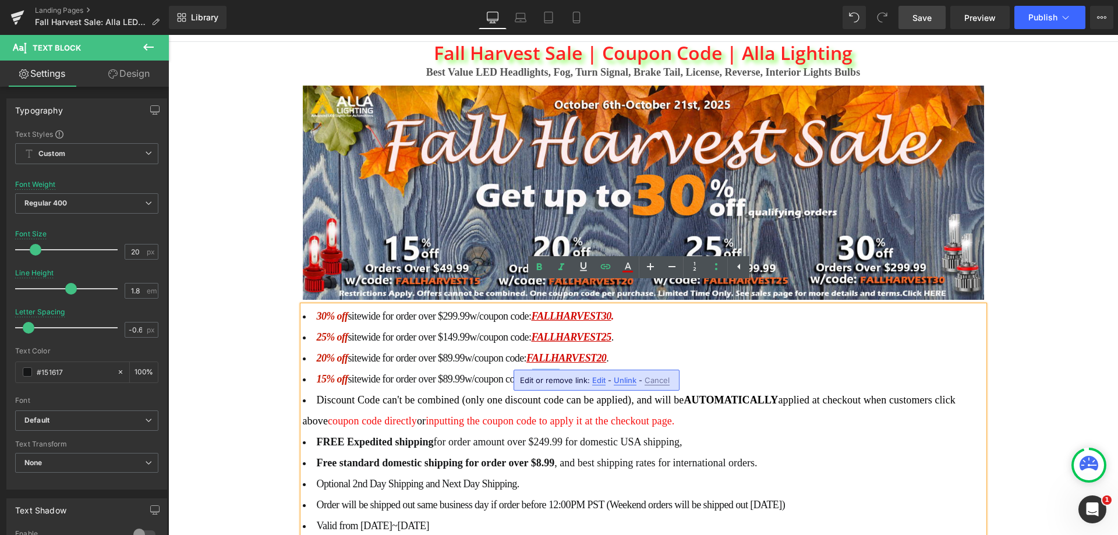
drag, startPoint x: 565, startPoint y: 356, endPoint x: 538, endPoint y: 357, distance: 26.8
click at [538, 373] on link "LABOR15" at bounding box center [547, 379] width 43 height 12
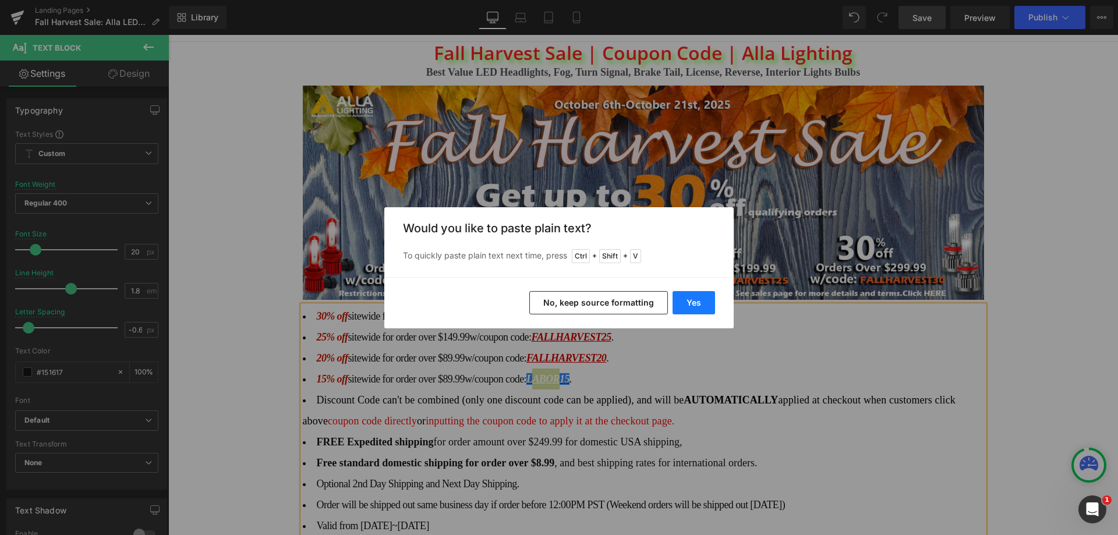
click at [694, 305] on button "Yes" at bounding box center [694, 302] width 43 height 23
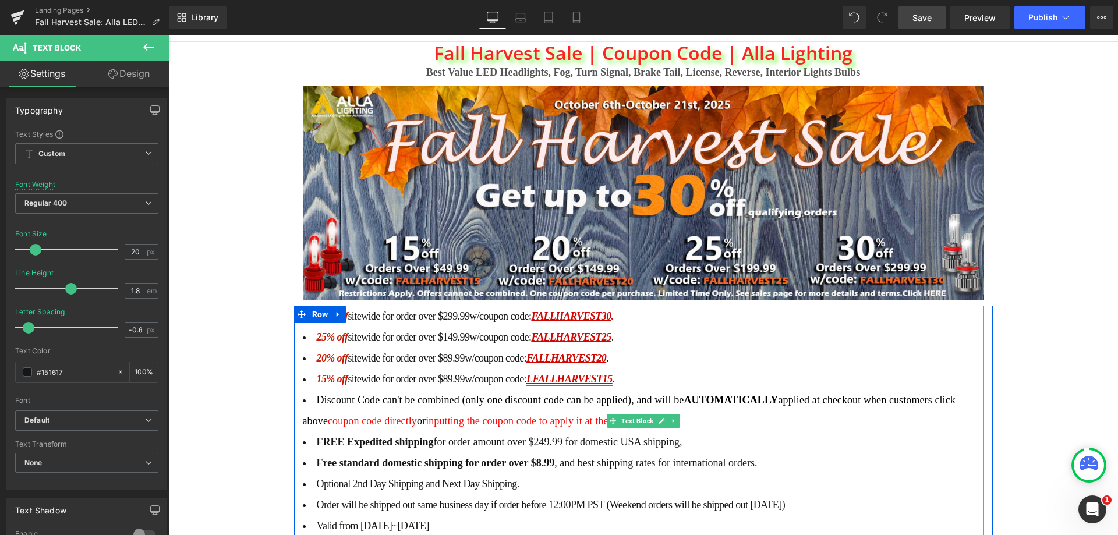
click at [541, 373] on link "LFALLHARVEST15" at bounding box center [569, 379] width 86 height 12
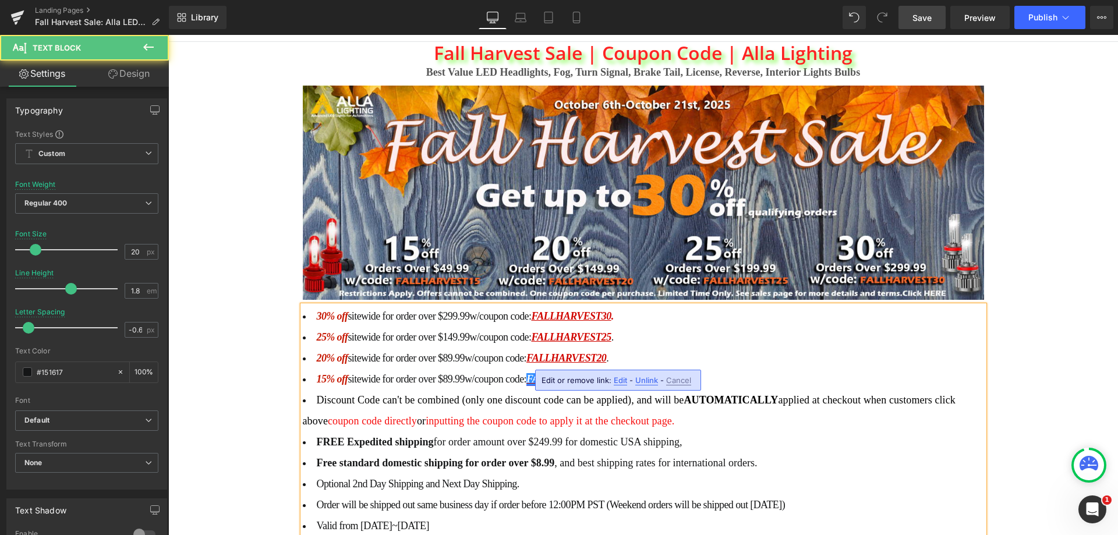
click at [564, 373] on link "FALLHARVEST15" at bounding box center [566, 379] width 80 height 12
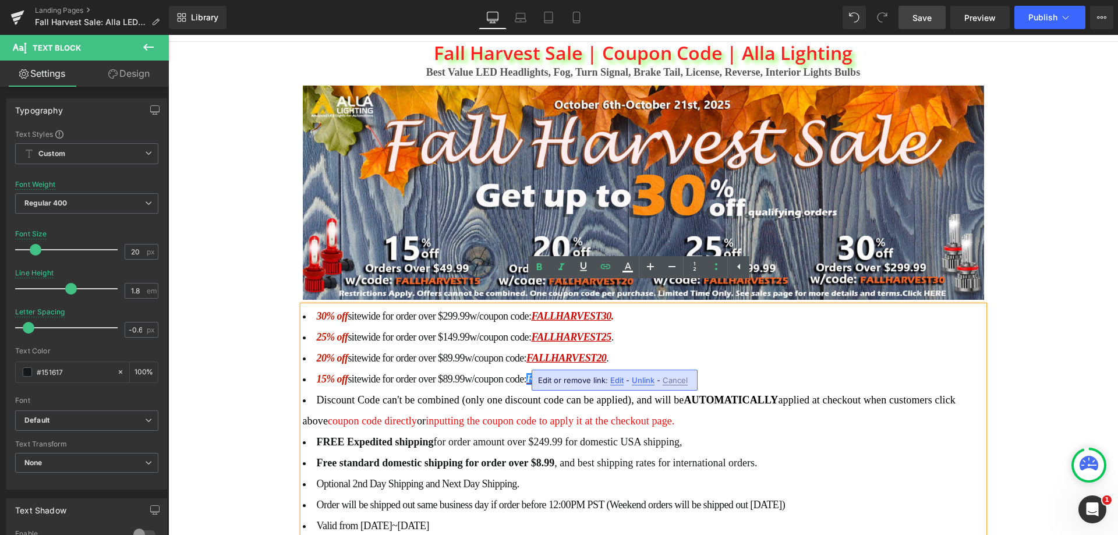
click at [614, 380] on span "Edit" at bounding box center [616, 381] width 13 height 10
drag, startPoint x: 666, startPoint y: 384, endPoint x: 677, endPoint y: 384, distance: 11.1
click at [677, 384] on input "[URL][DOMAIN_NAME]" at bounding box center [604, 384] width 179 height 29
paste input "FALLHARVEST"
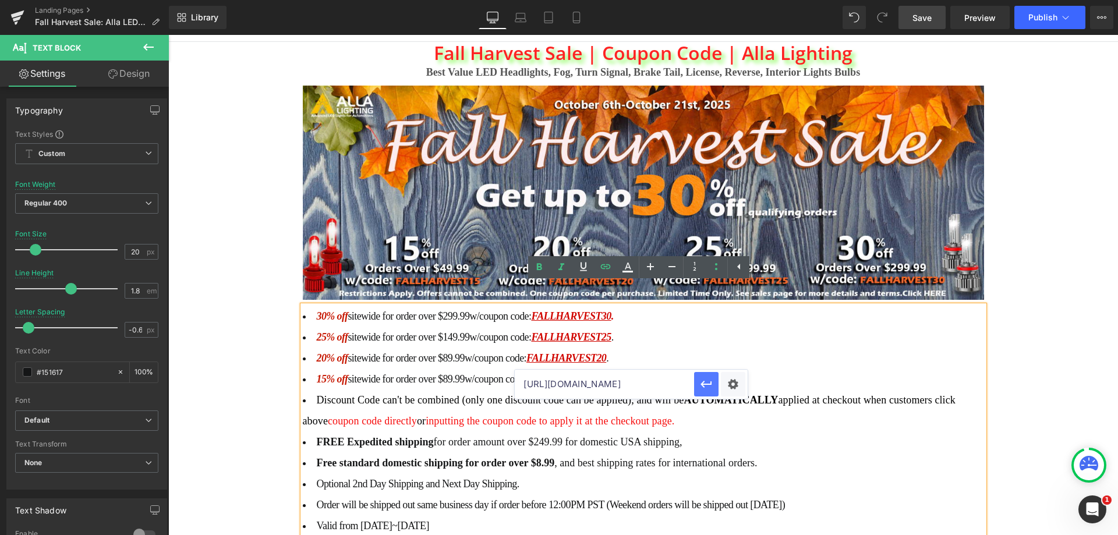
scroll to position [0, 44]
type input "[URL][DOMAIN_NAME]"
click at [707, 384] on icon "button" at bounding box center [706, 384] width 11 height 7
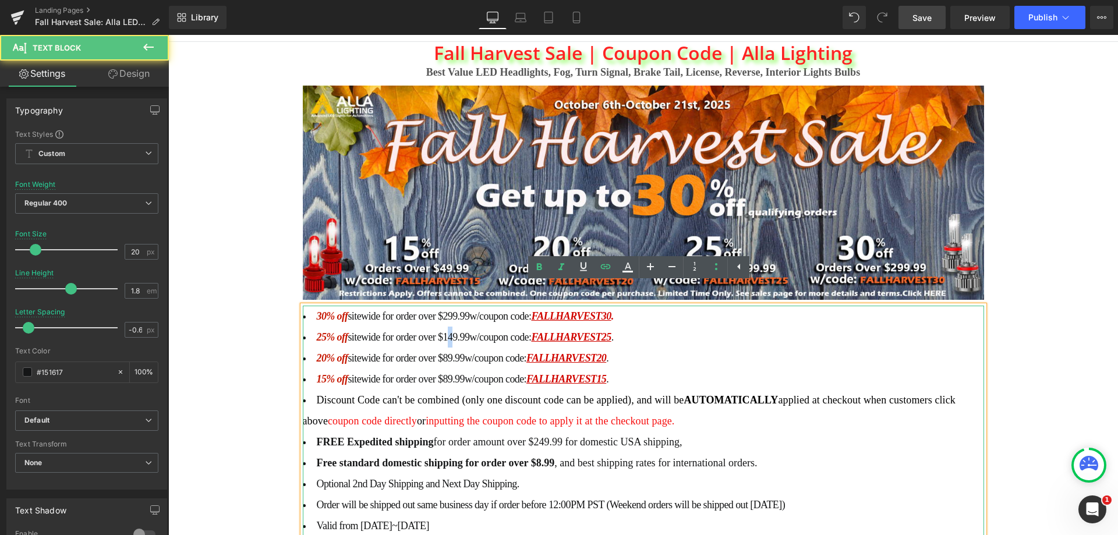
click at [450, 331] on span "sitewide for order over $149.99" at bounding box center [409, 337] width 122 height 12
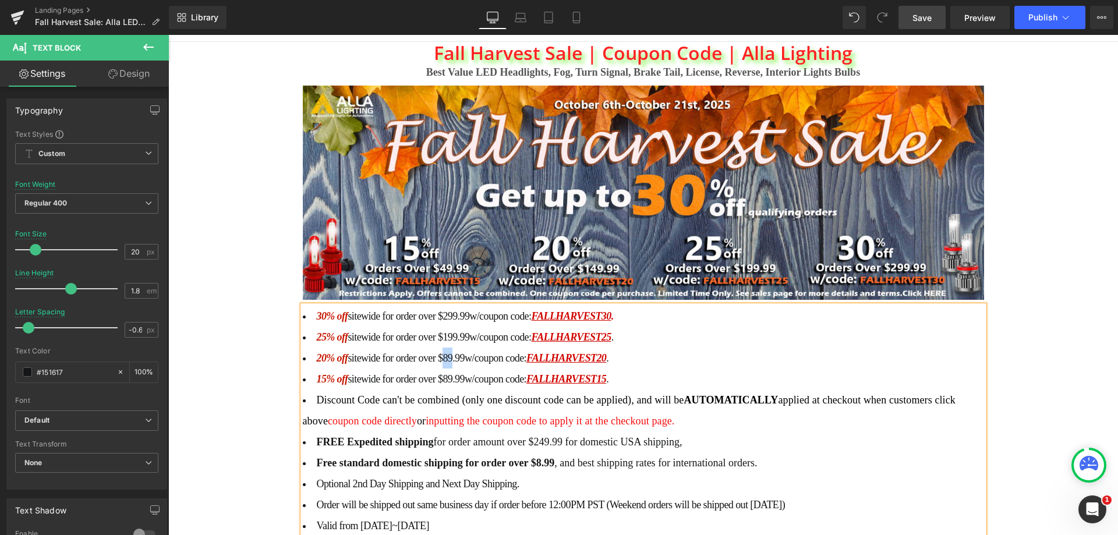
drag, startPoint x: 454, startPoint y: 340, endPoint x: 444, endPoint y: 338, distance: 9.5
click at [444, 352] on span "sitewide for order over $89.99" at bounding box center [406, 358] width 116 height 12
click at [446, 352] on span "sitewide for order over $89.99" at bounding box center [406, 358] width 116 height 12
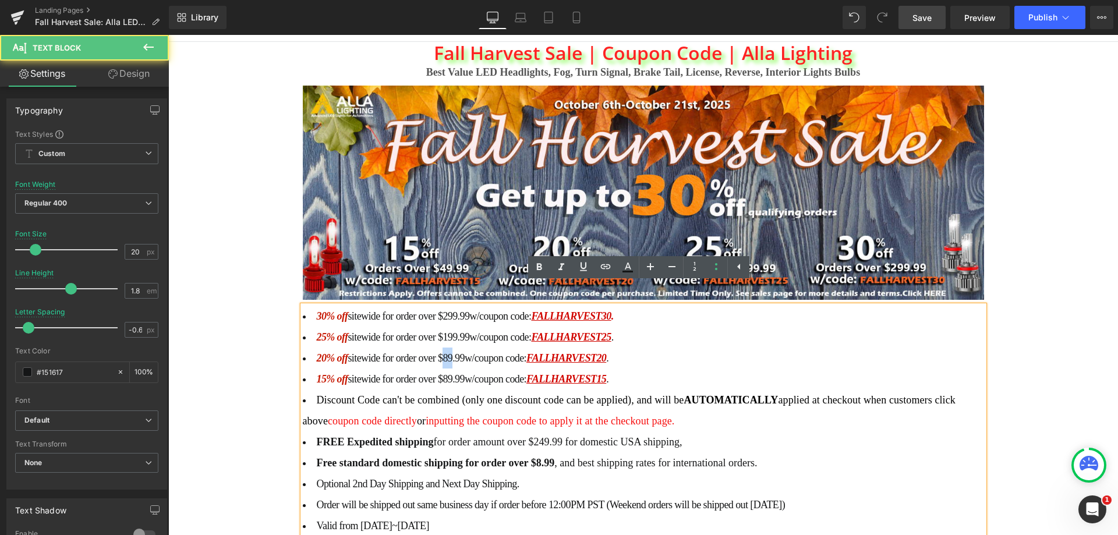
click at [448, 352] on span "sitewide for order over $89.99" at bounding box center [406, 358] width 116 height 12
click at [443, 373] on span "sitewide for order over $89.99" at bounding box center [406, 379] width 116 height 12
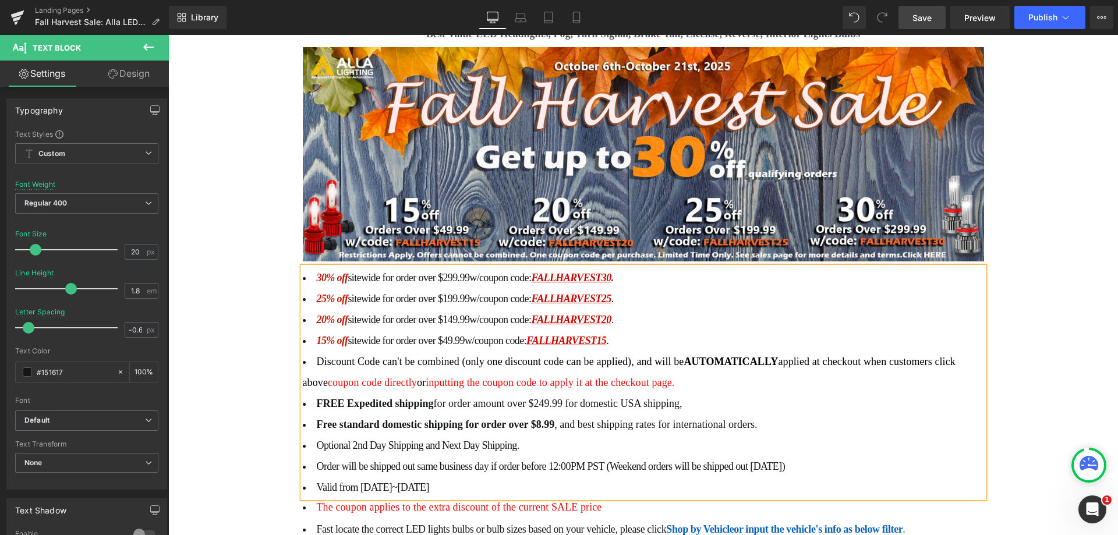
scroll to position [233, 0]
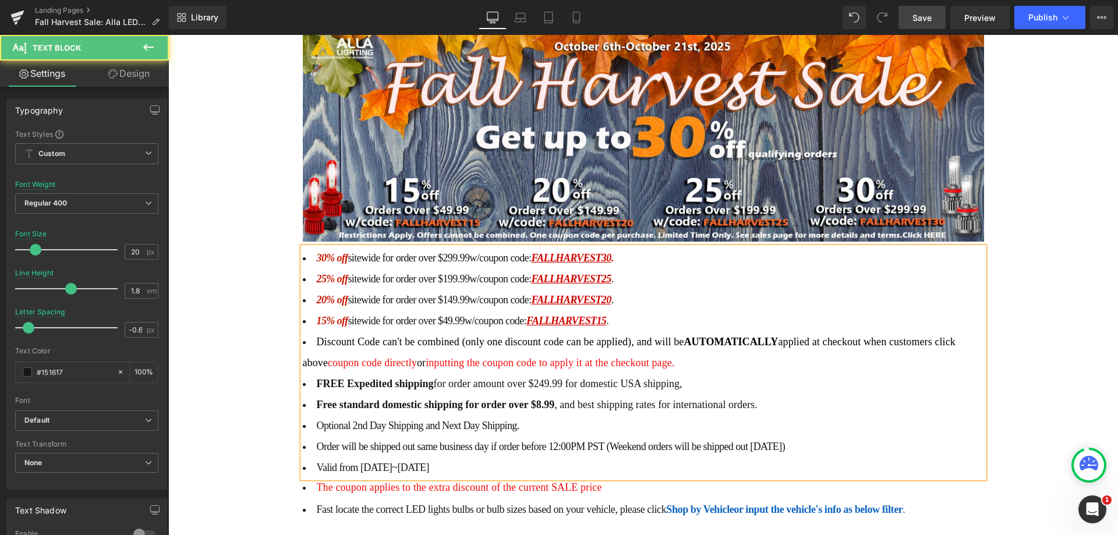
click at [381, 462] on span "Valid from [DATE]~[DATE]" at bounding box center [373, 468] width 112 height 12
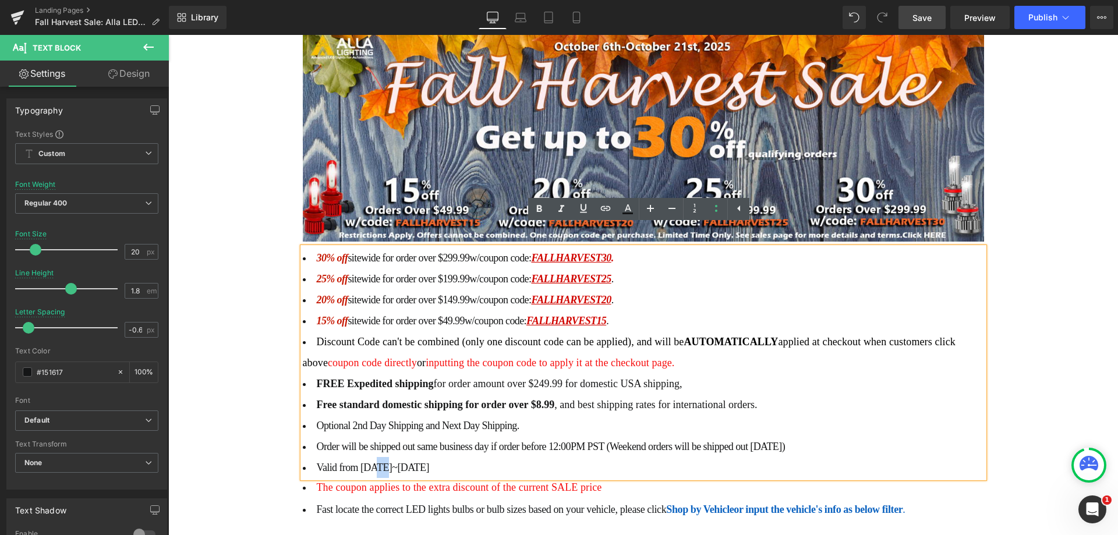
drag, startPoint x: 379, startPoint y: 446, endPoint x: 370, endPoint y: 447, distance: 8.8
click at [370, 462] on span "Valid from [DATE]~[DATE]" at bounding box center [373, 468] width 112 height 12
drag, startPoint x: 367, startPoint y: 444, endPoint x: 357, endPoint y: 446, distance: 10.6
click at [357, 462] on span "Valid from [DATE]~[DATE]" at bounding box center [373, 468] width 112 height 12
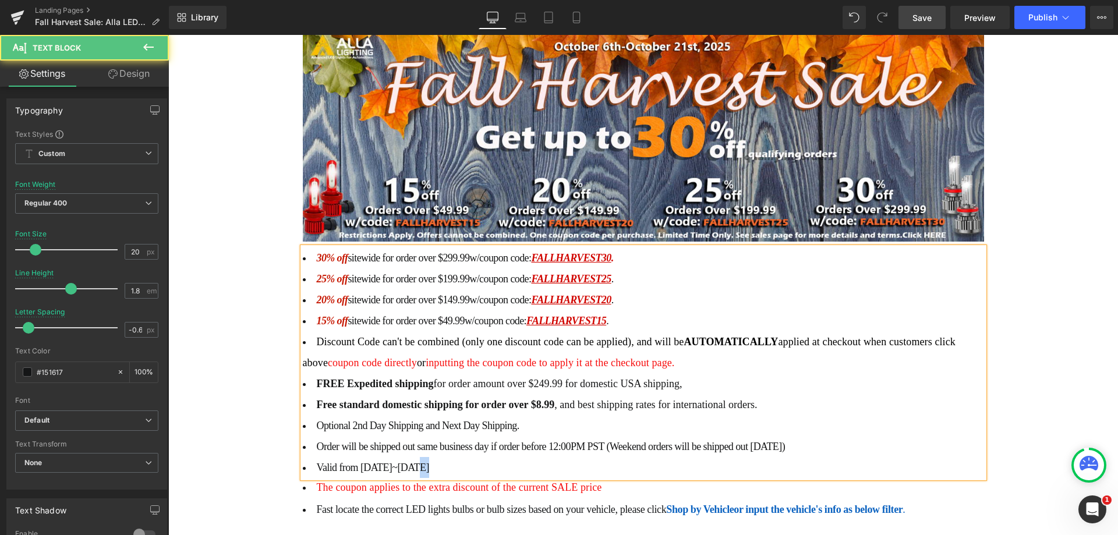
drag, startPoint x: 414, startPoint y: 448, endPoint x: 406, endPoint y: 448, distance: 8.2
click at [406, 462] on span "Valid from [DATE]~[DATE]" at bounding box center [373, 468] width 112 height 12
drag, startPoint x: 427, startPoint y: 450, endPoint x: 419, endPoint y: 449, distance: 7.7
click at [419, 462] on span "Valid from [DATE]~[DATE]" at bounding box center [373, 468] width 112 height 12
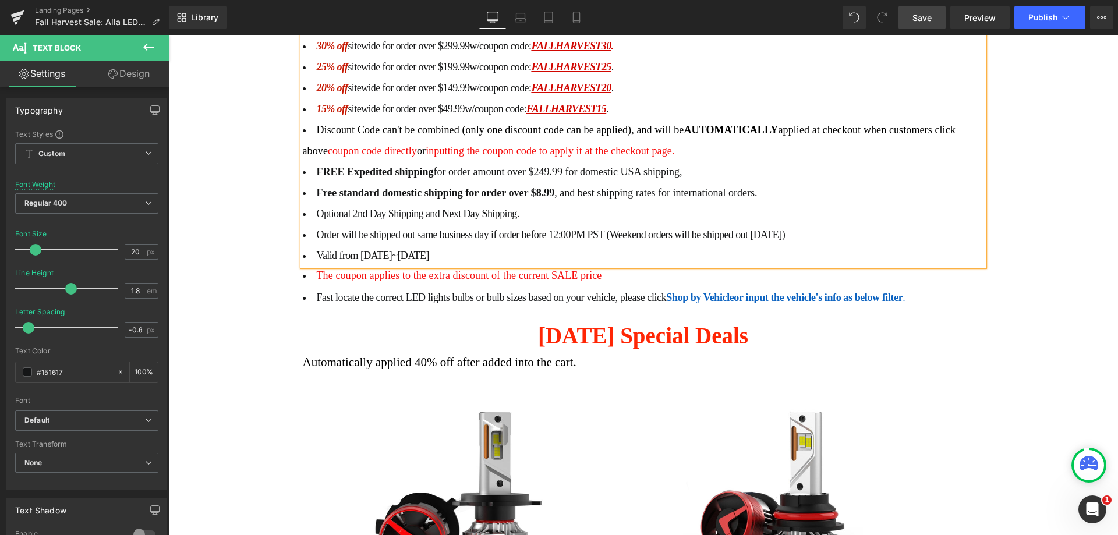
scroll to position [466, 0]
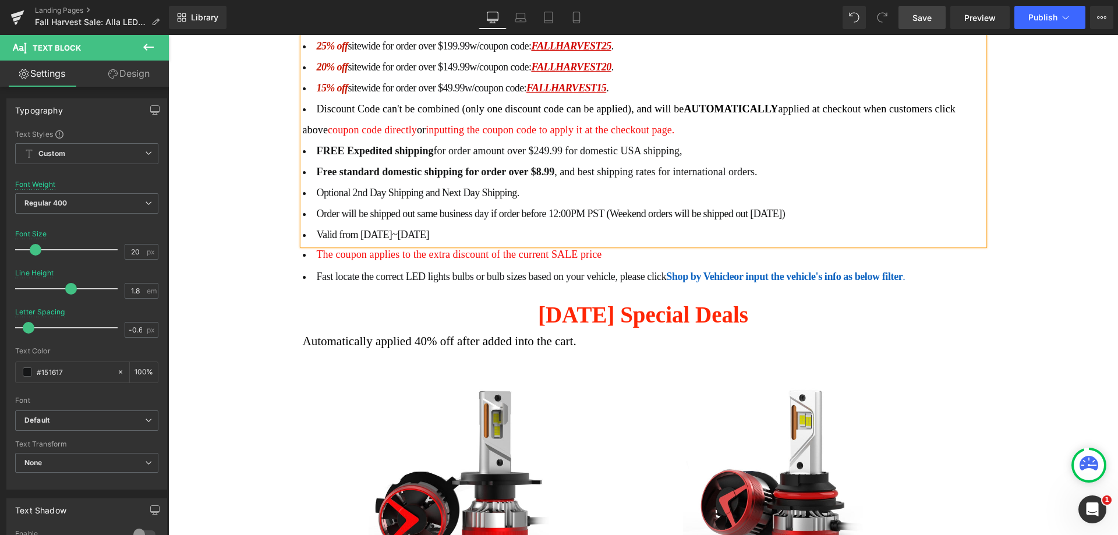
click at [545, 303] on h2 "[DATE] Special Deals" at bounding box center [643, 315] width 950 height 27
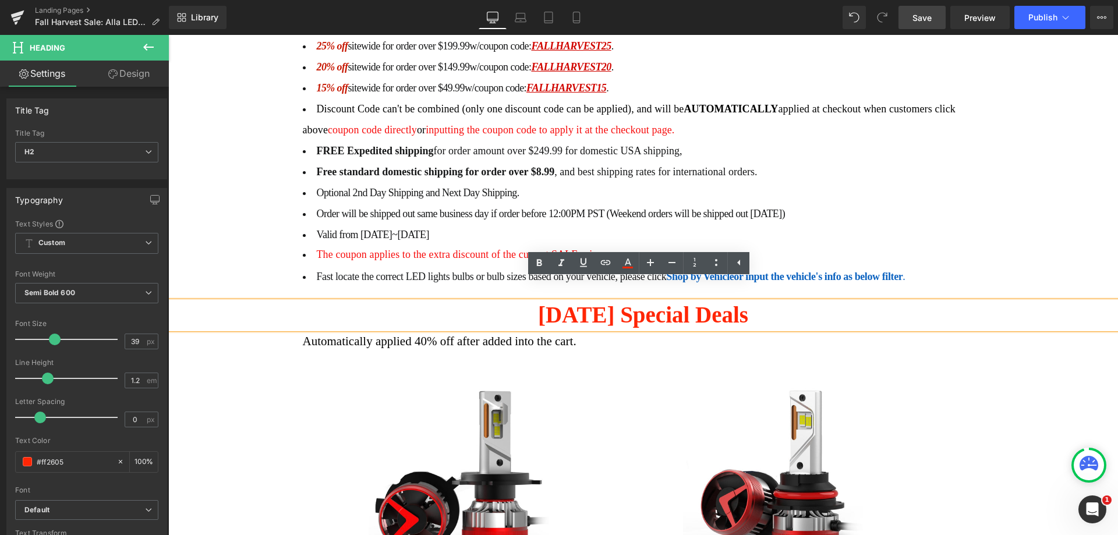
click at [692, 302] on h2 "[DATE] Special Deals" at bounding box center [643, 315] width 950 height 27
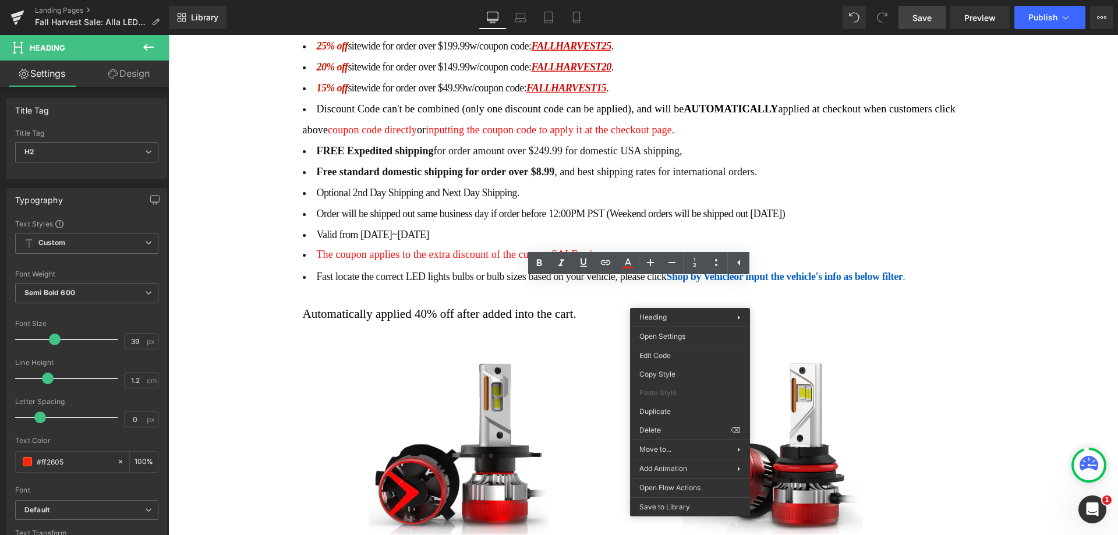
drag, startPoint x: 814, startPoint y: 463, endPoint x: 645, endPoint y: 426, distance: 172.3
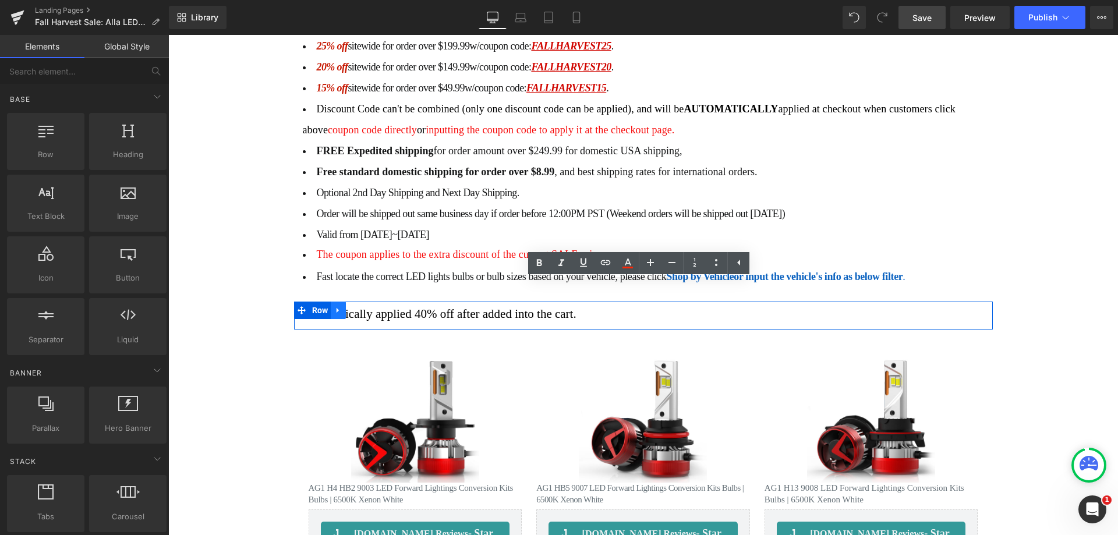
click at [337, 306] on icon at bounding box center [338, 310] width 8 height 9
click at [365, 306] on icon at bounding box center [369, 310] width 8 height 9
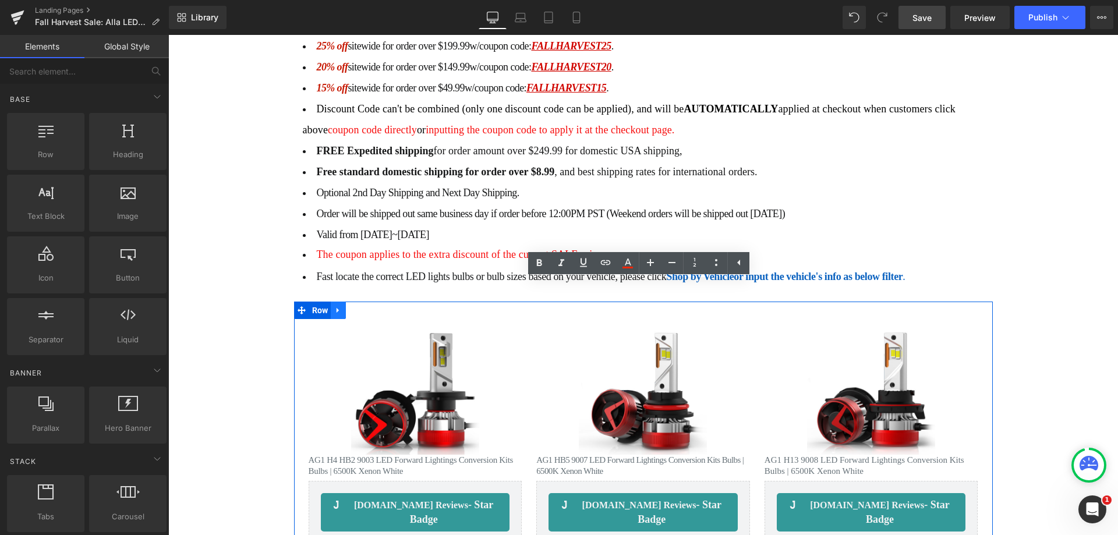
click at [335, 306] on icon at bounding box center [338, 310] width 8 height 9
click at [365, 306] on icon at bounding box center [369, 310] width 8 height 8
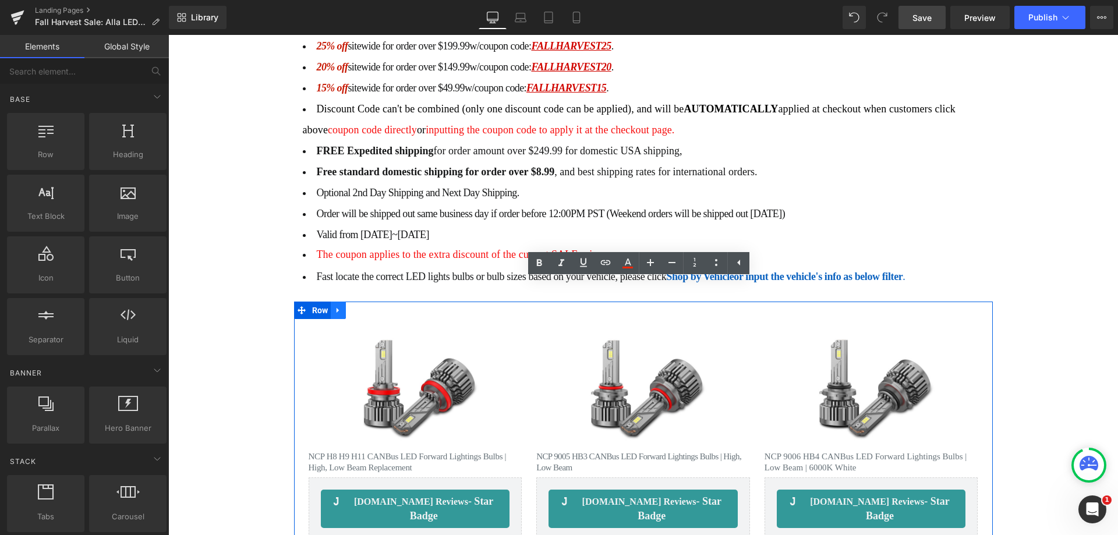
click at [337, 302] on link at bounding box center [338, 310] width 15 height 17
click at [366, 306] on icon at bounding box center [369, 310] width 8 height 8
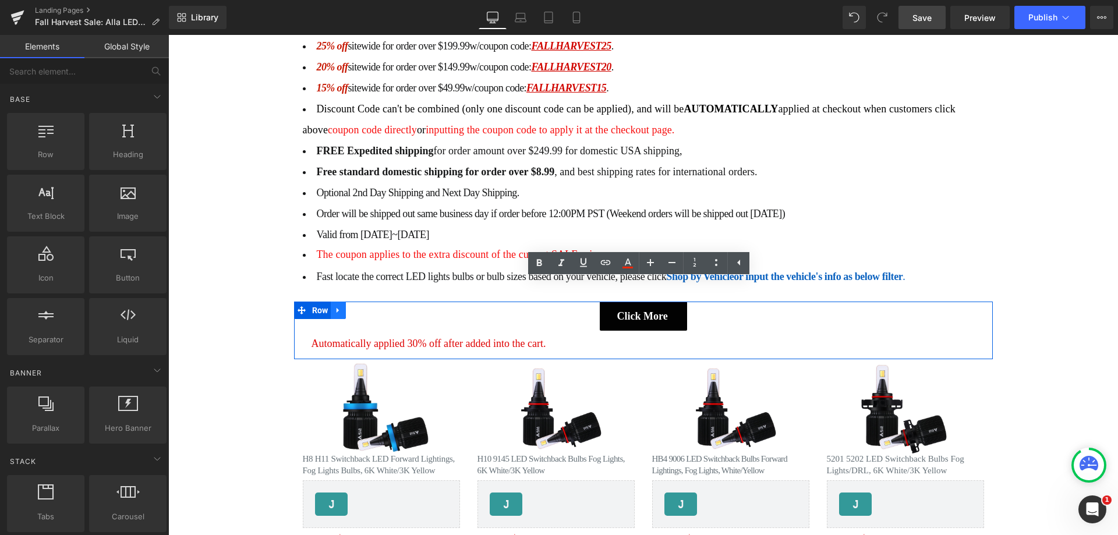
click at [335, 306] on icon at bounding box center [338, 310] width 8 height 9
click at [365, 306] on icon at bounding box center [369, 310] width 8 height 8
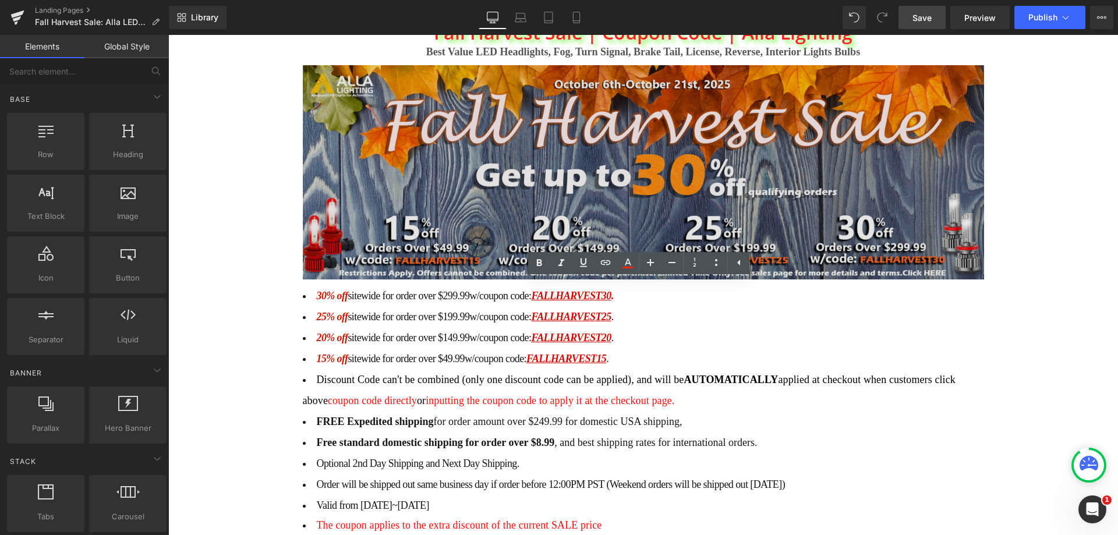
scroll to position [175, 0]
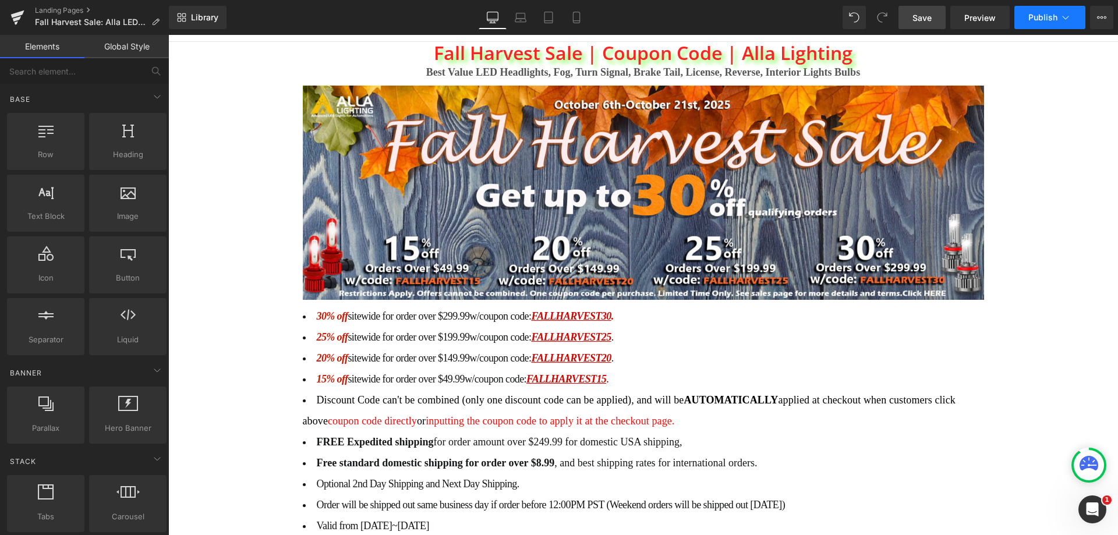
click at [1052, 8] on button "Publish" at bounding box center [1050, 17] width 71 height 23
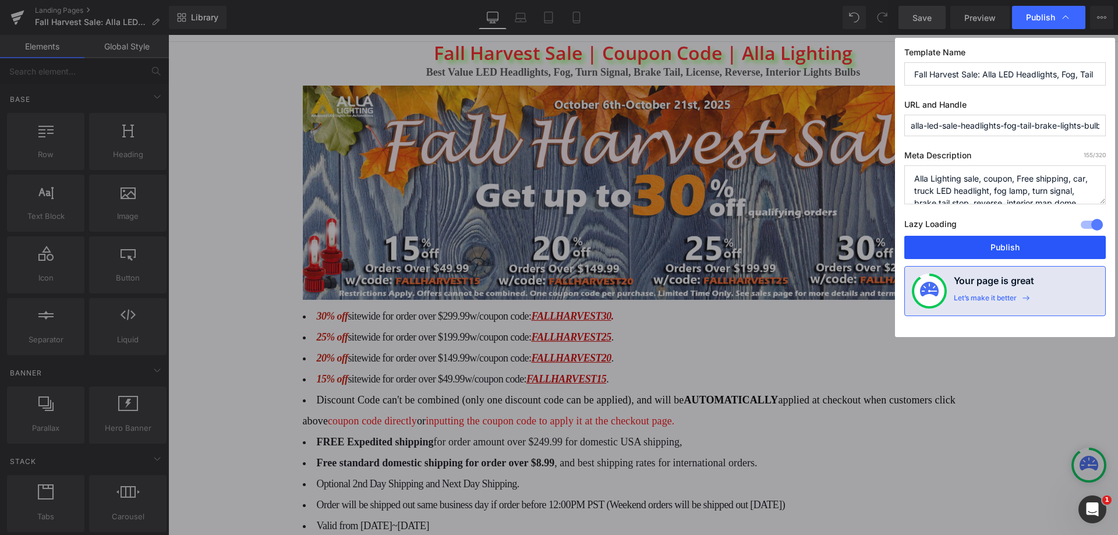
drag, startPoint x: 998, startPoint y: 249, endPoint x: 750, endPoint y: 222, distance: 248.9
click at [998, 249] on button "Publish" at bounding box center [1005, 247] width 202 height 23
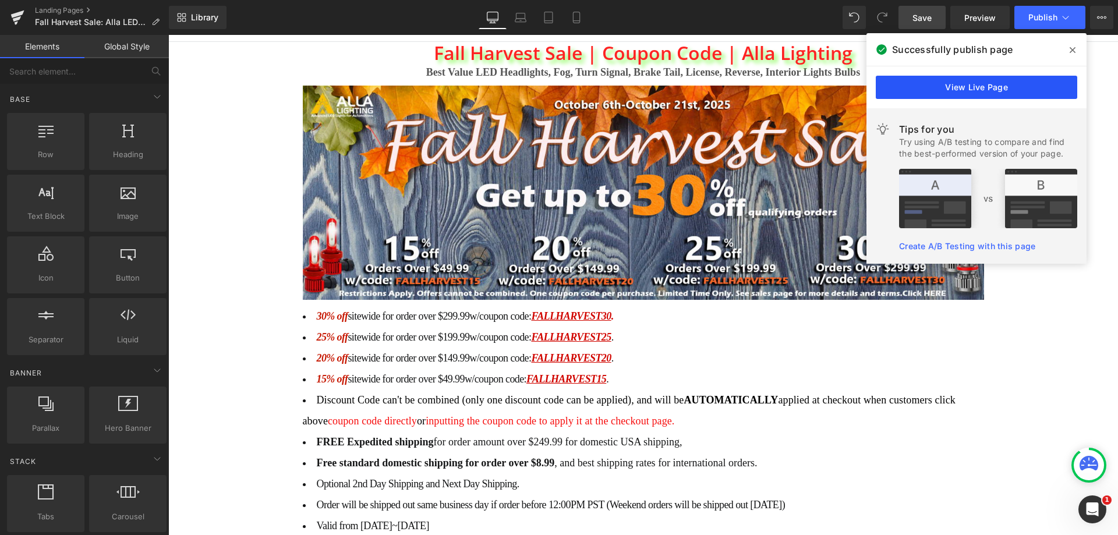
click at [991, 89] on link "View Live Page" at bounding box center [977, 87] width 202 height 23
